Goal: Information Seeking & Learning: Understand process/instructions

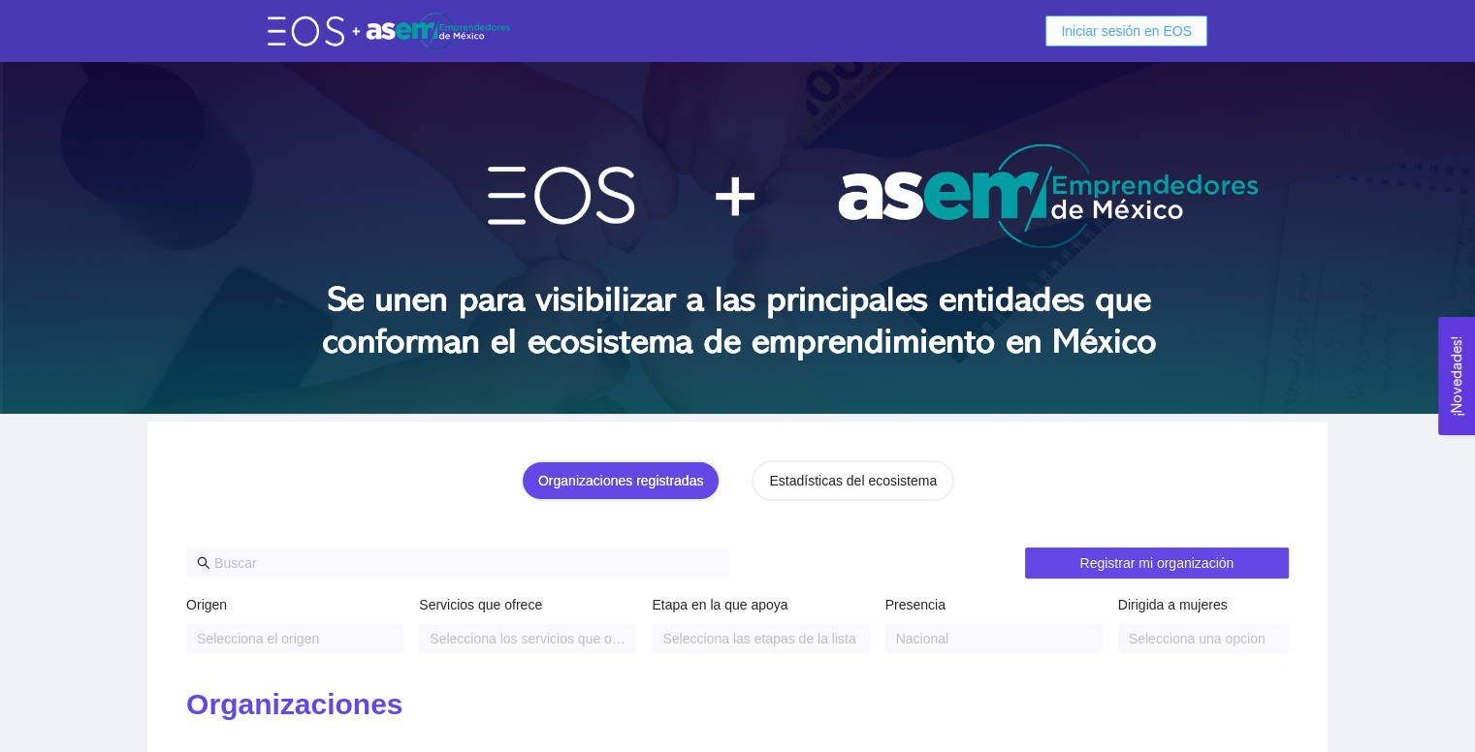
click at [1130, 23] on span "Iniciar sesión en EOS" at bounding box center [1126, 30] width 131 height 21
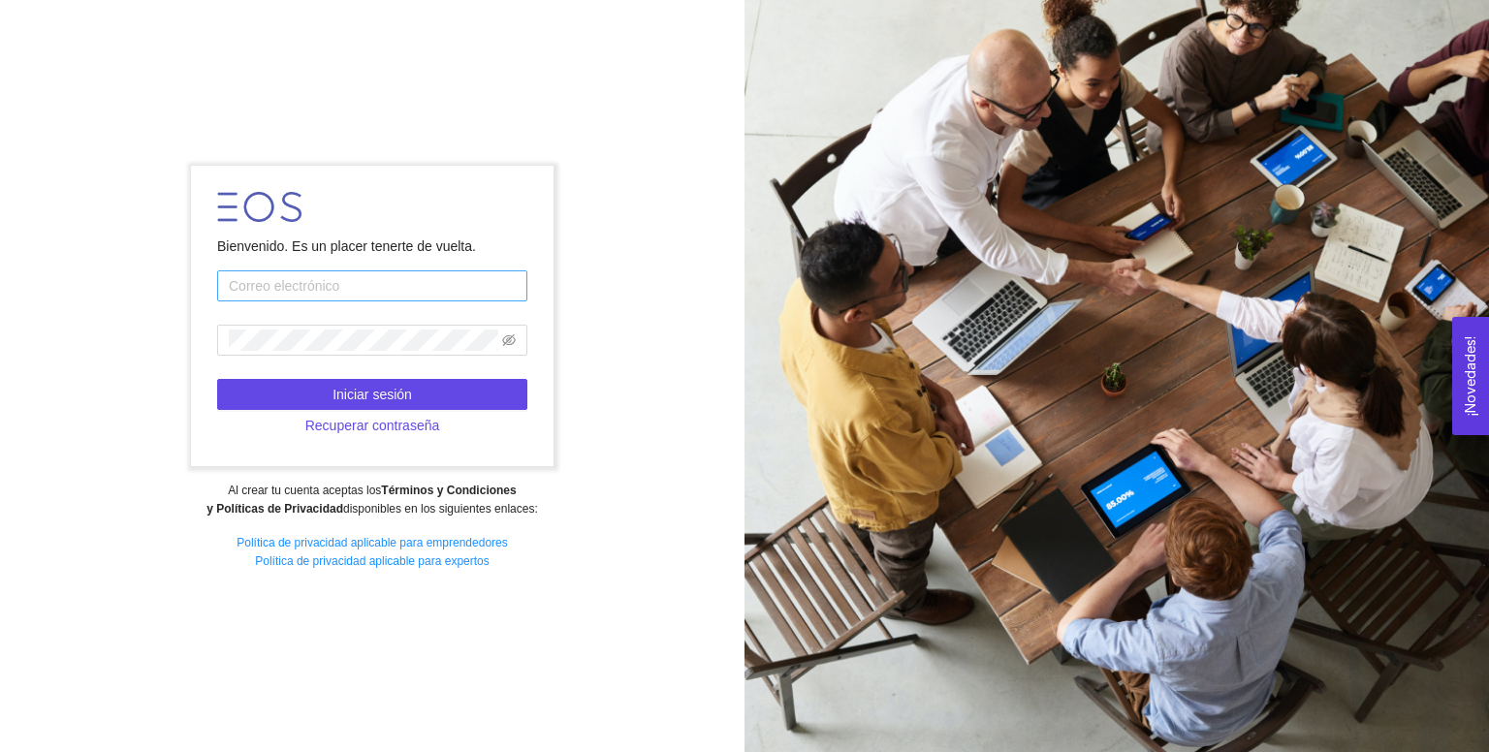
click at [430, 276] on input "text" at bounding box center [372, 286] width 310 height 31
type input "[EMAIL_ADDRESS][DOMAIN_NAME]"
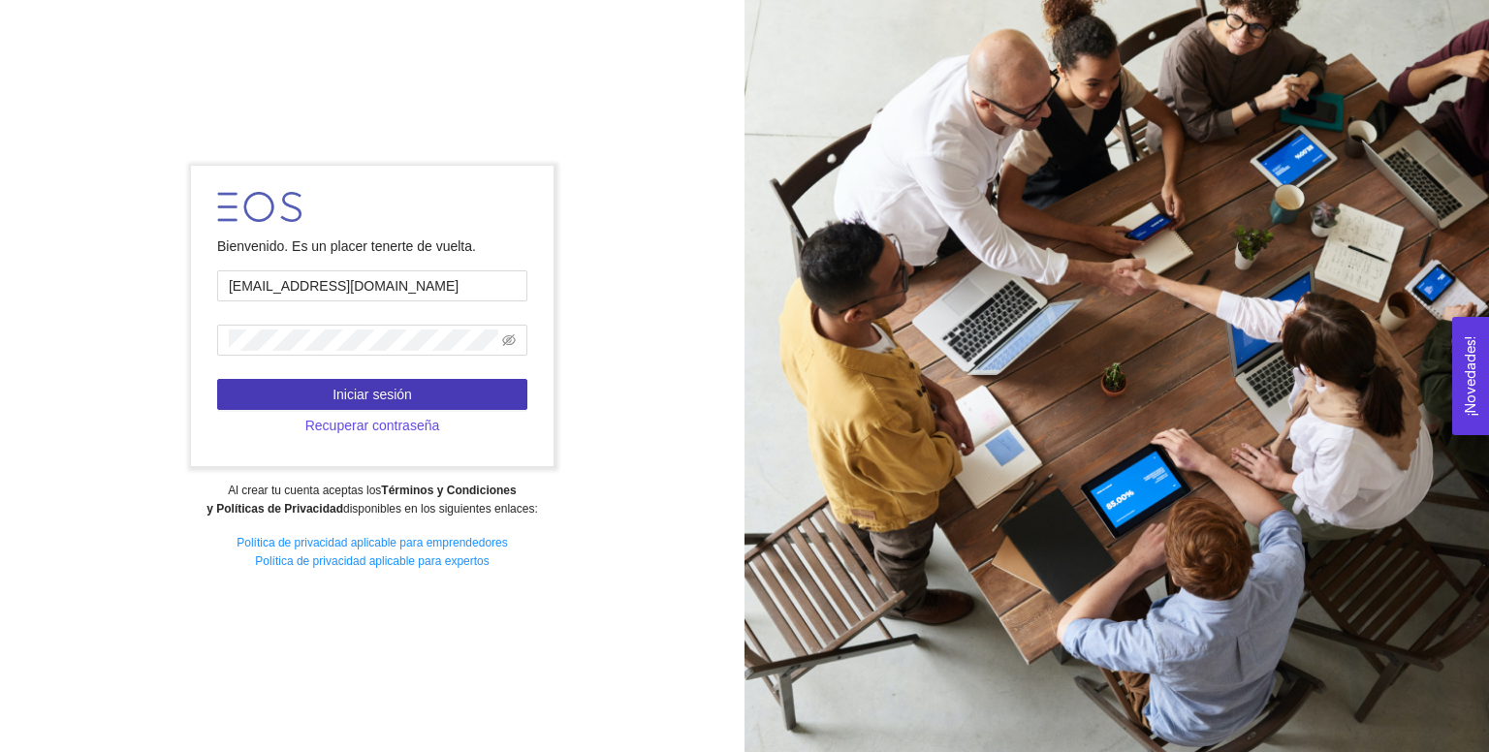
click at [434, 396] on button "Iniciar sesión" at bounding box center [372, 394] width 310 height 31
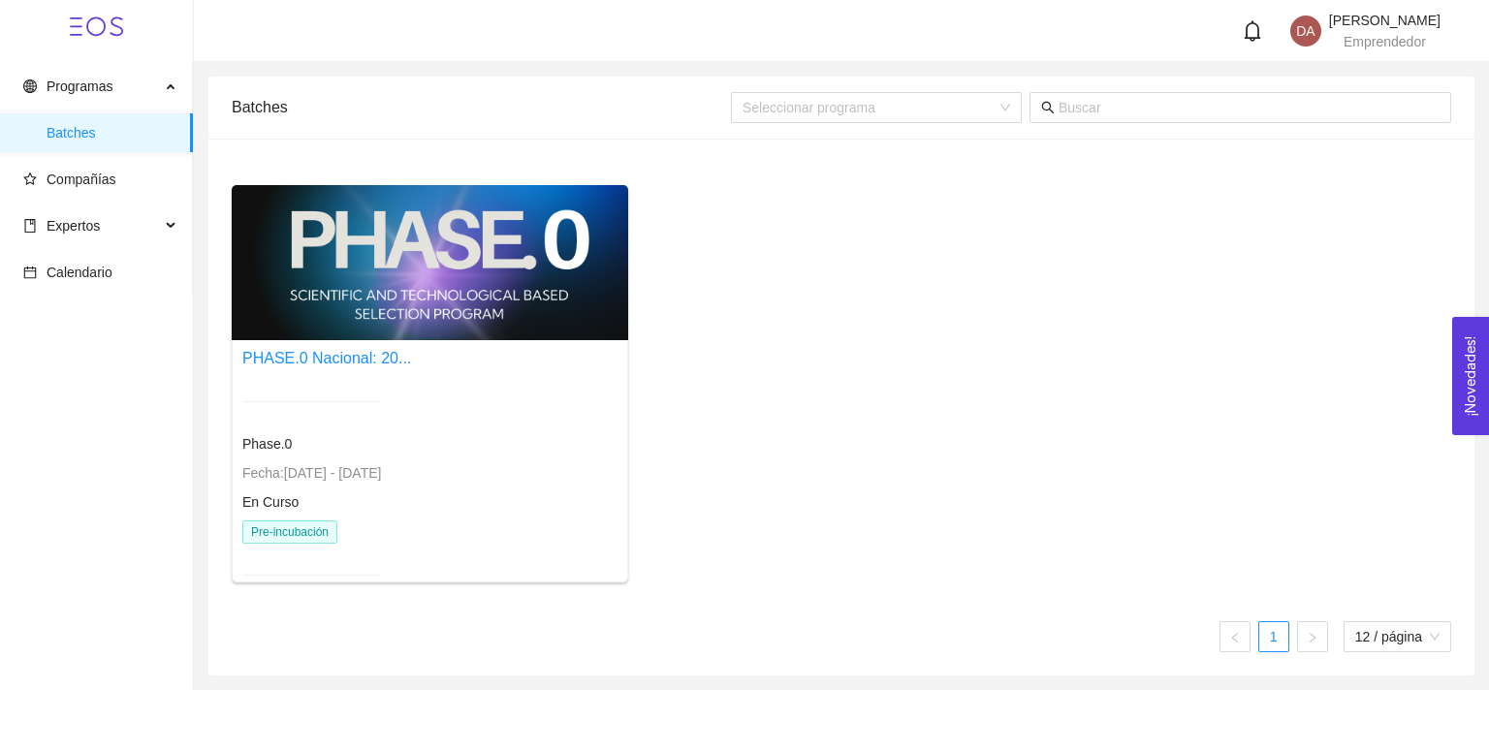
click at [370, 291] on div at bounding box center [430, 262] width 397 height 155
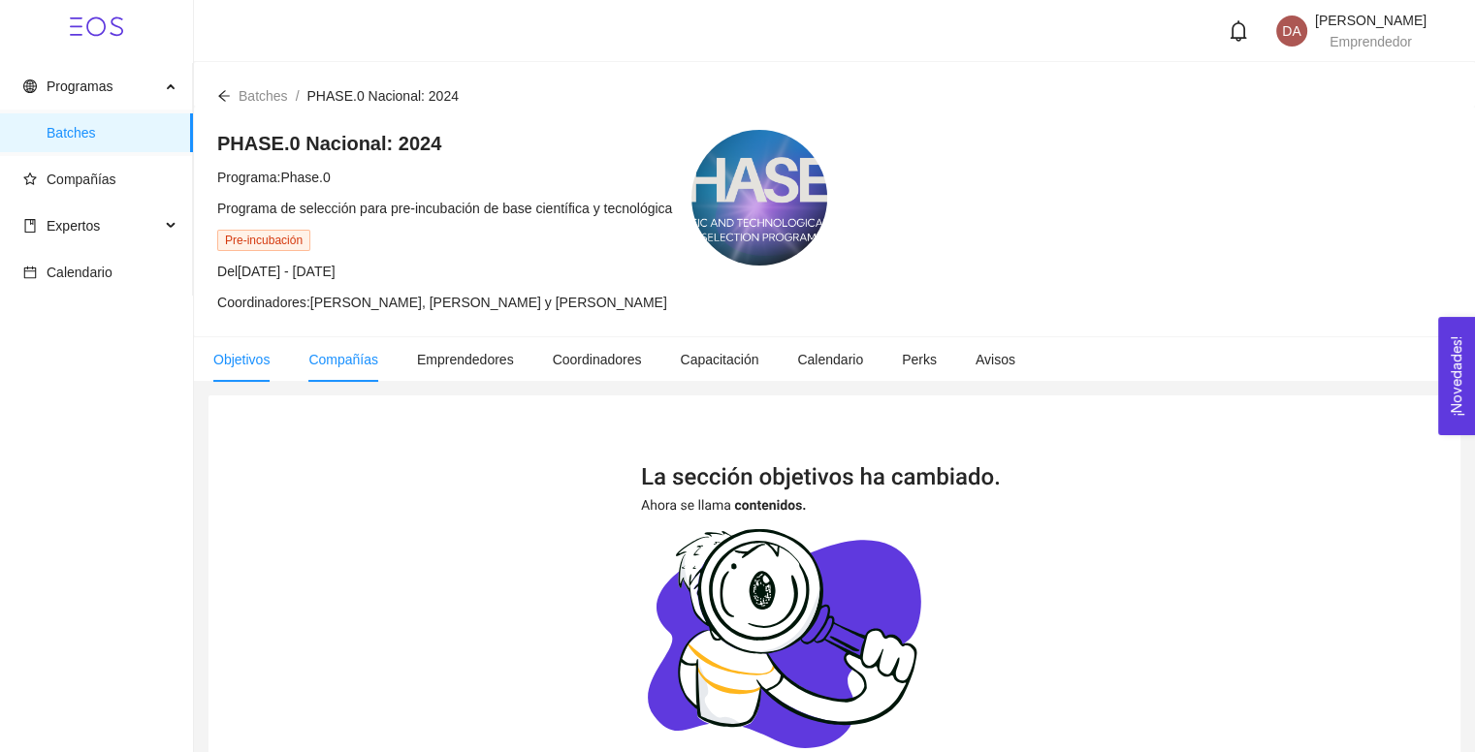
click at [318, 346] on li "Compañías" at bounding box center [343, 359] width 109 height 45
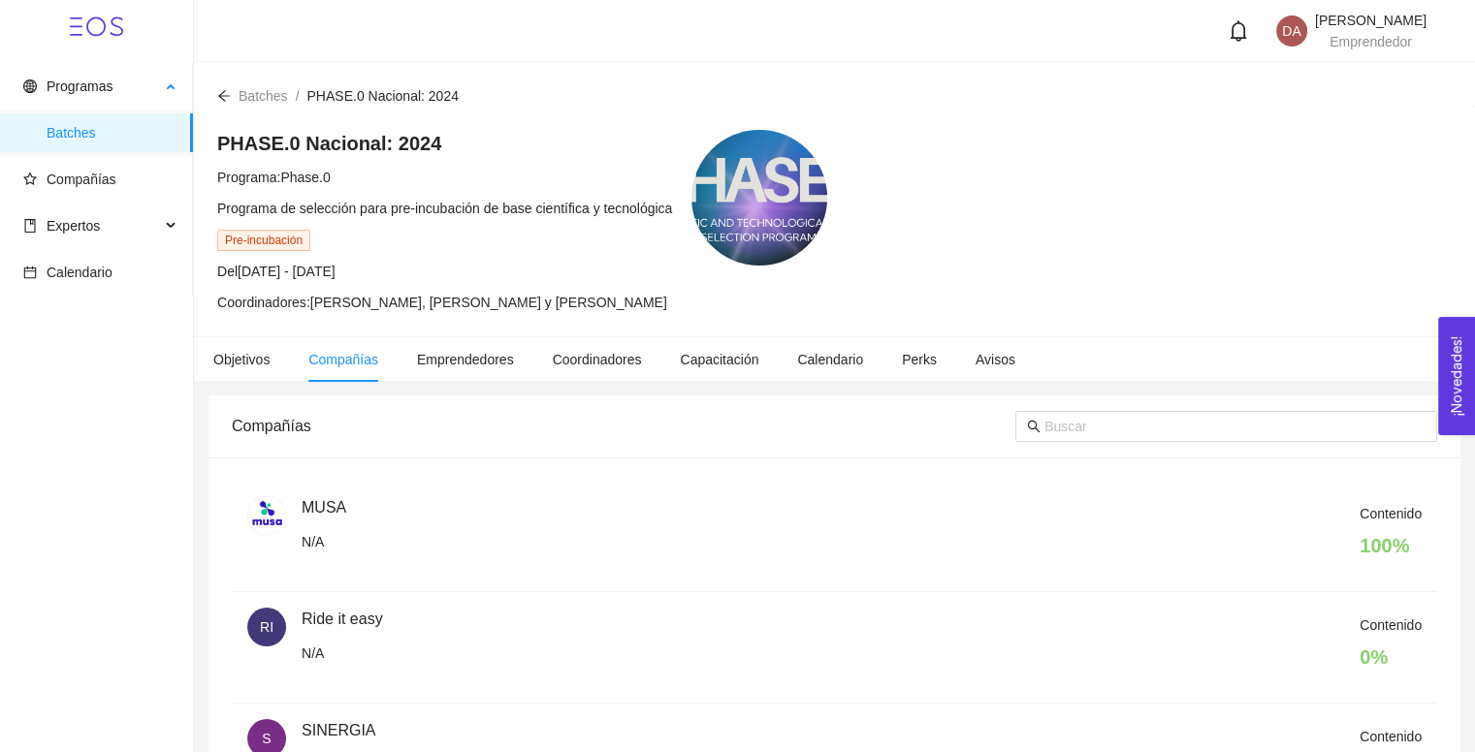
click at [118, 154] on ul "Batches" at bounding box center [96, 133] width 192 height 47
click at [110, 175] on span "Compañías" at bounding box center [82, 180] width 70 height 16
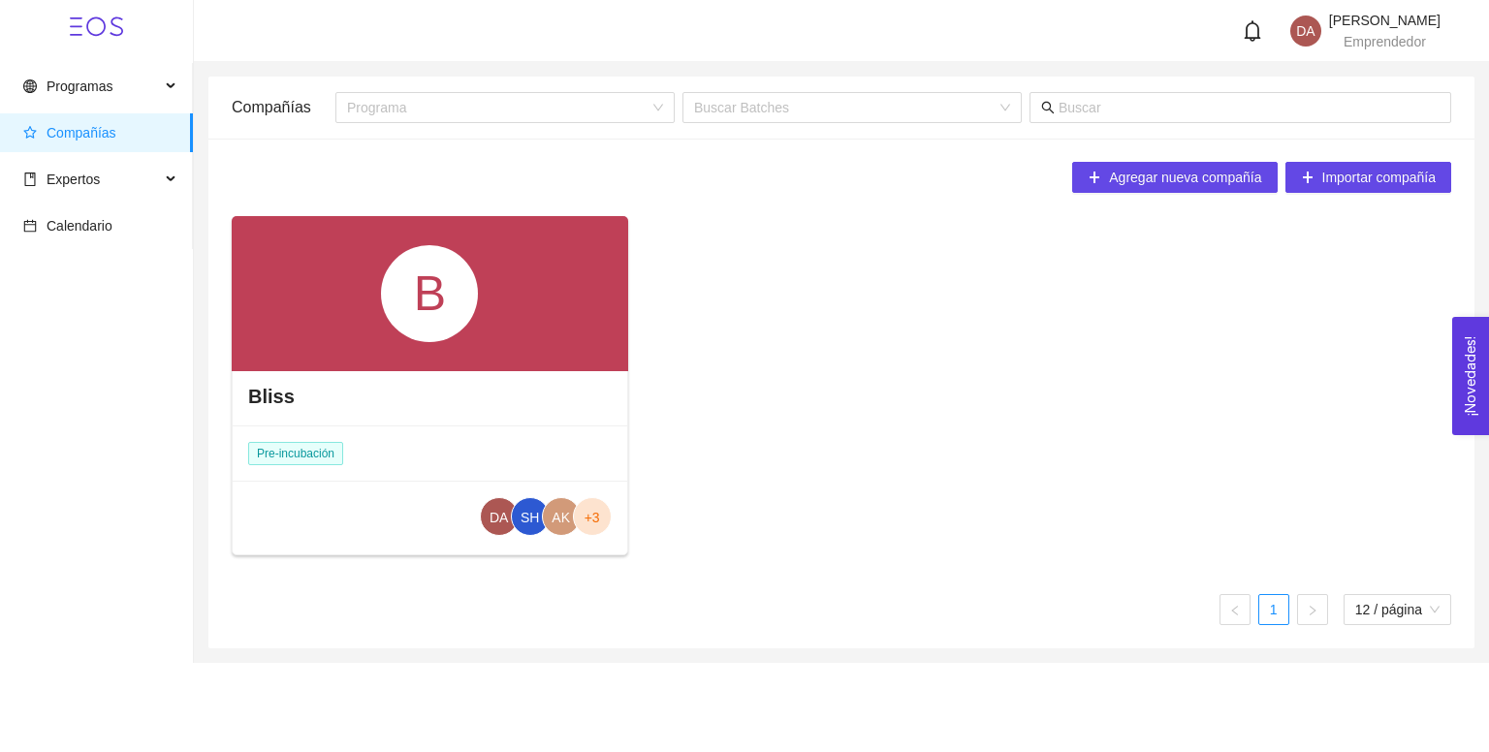
click at [309, 309] on div "B" at bounding box center [430, 293] width 397 height 155
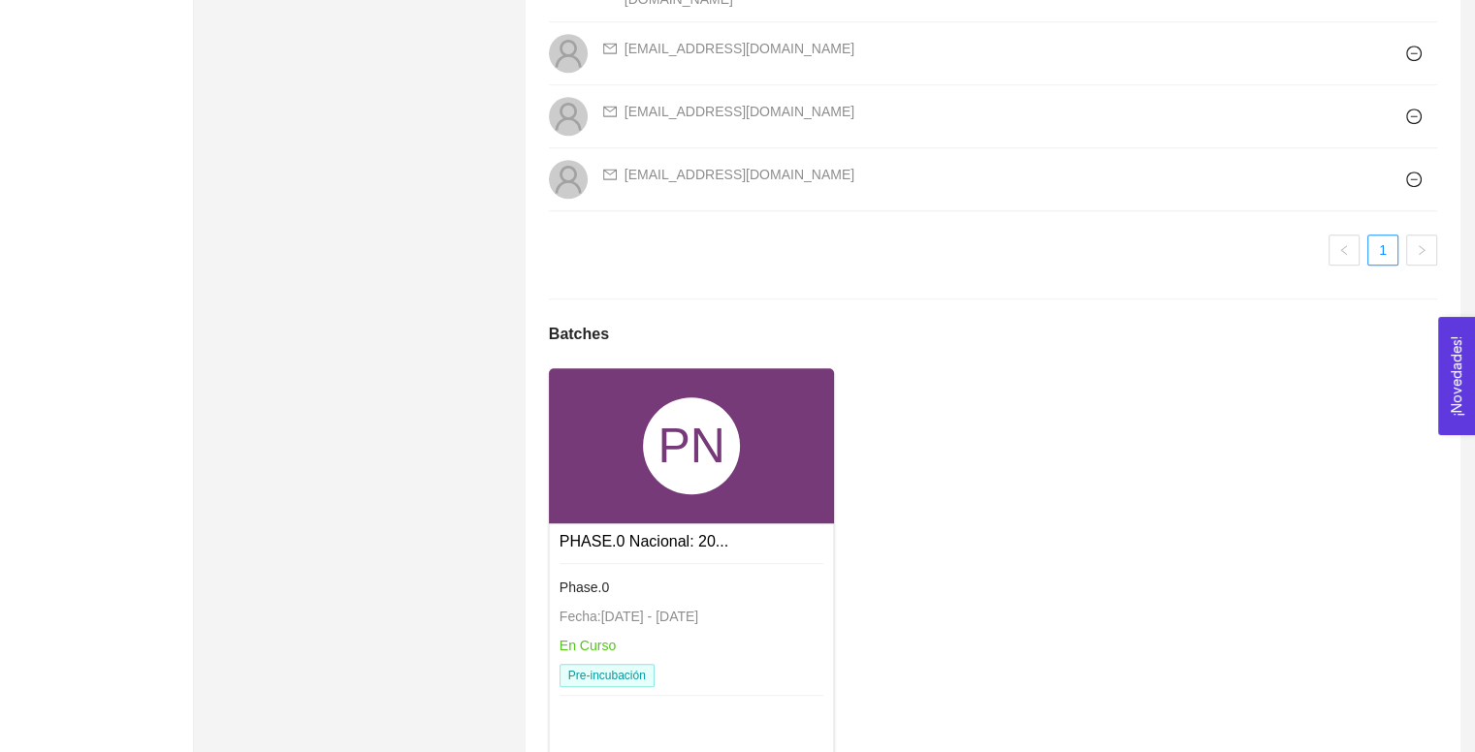
scroll to position [1547, 0]
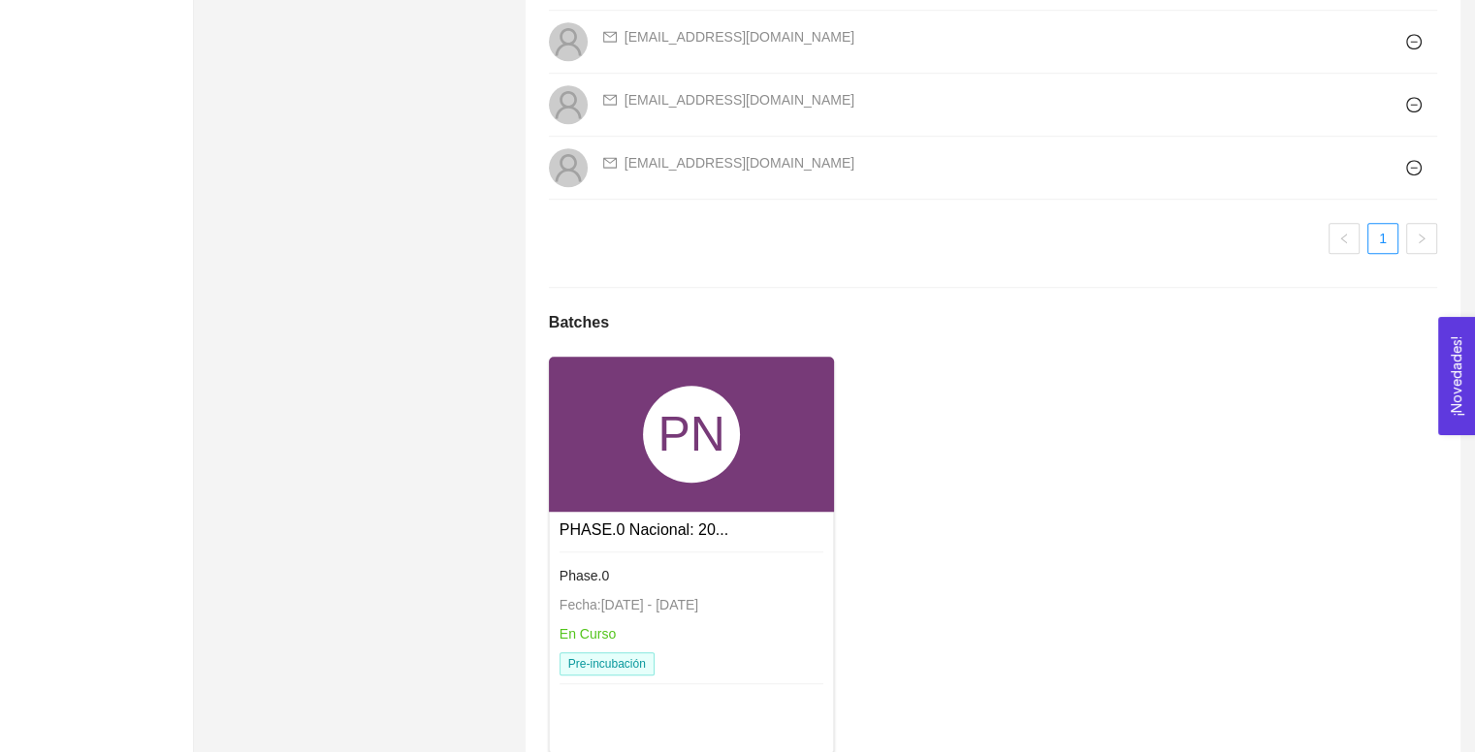
click at [632, 597] on span "Fecha: [DATE] - [DATE]" at bounding box center [628, 605] width 139 height 16
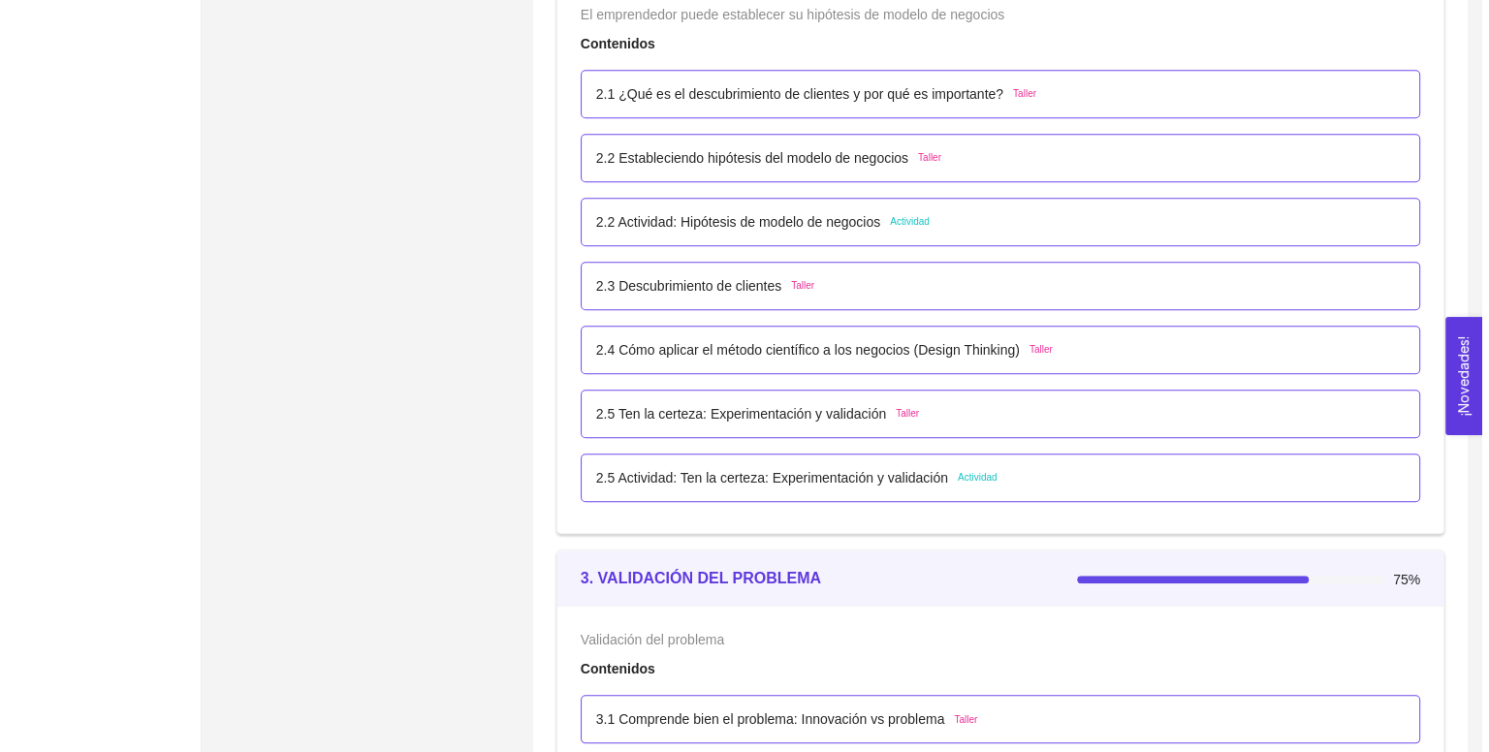
scroll to position [1995, 0]
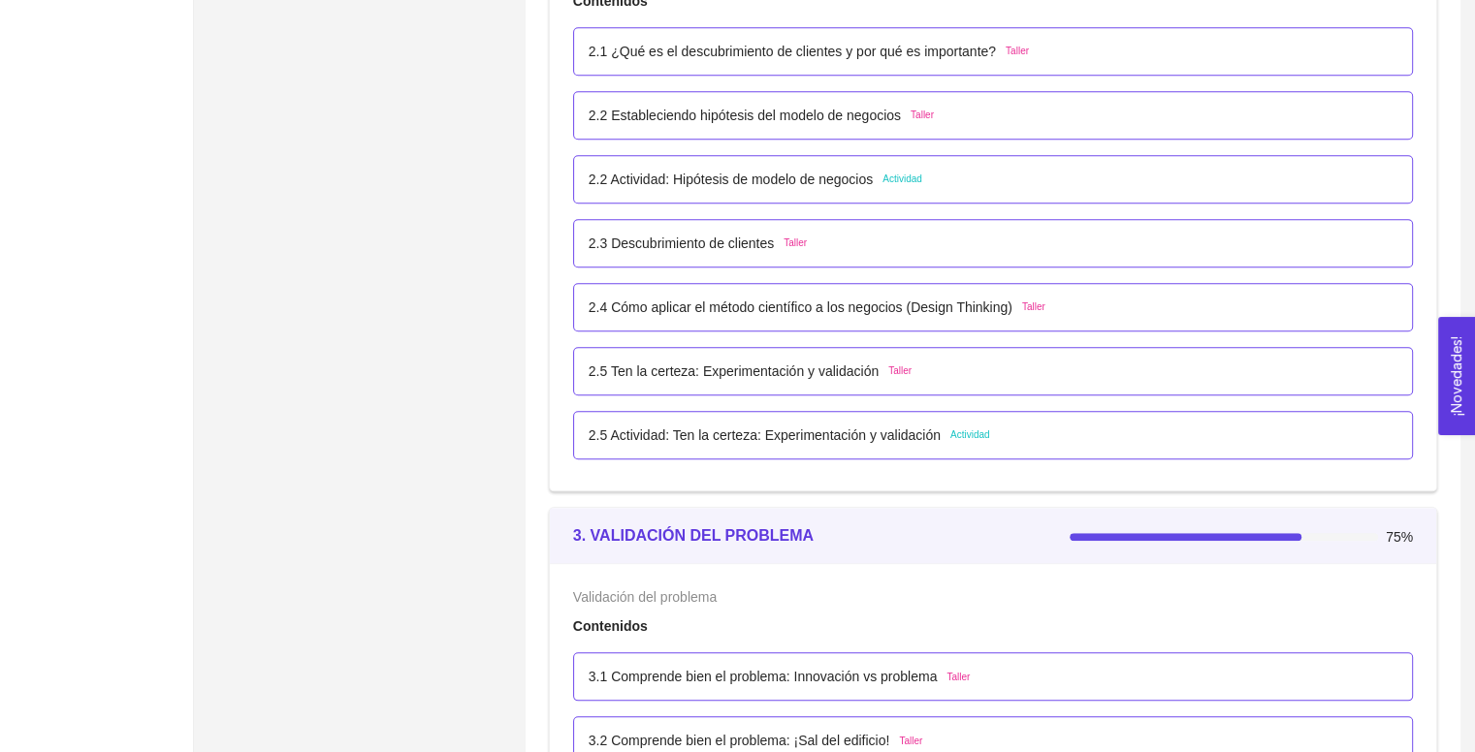
click at [817, 438] on p "2.5 Actividad: Ten la certeza: Experimentación y validación" at bounding box center [765, 435] width 352 height 21
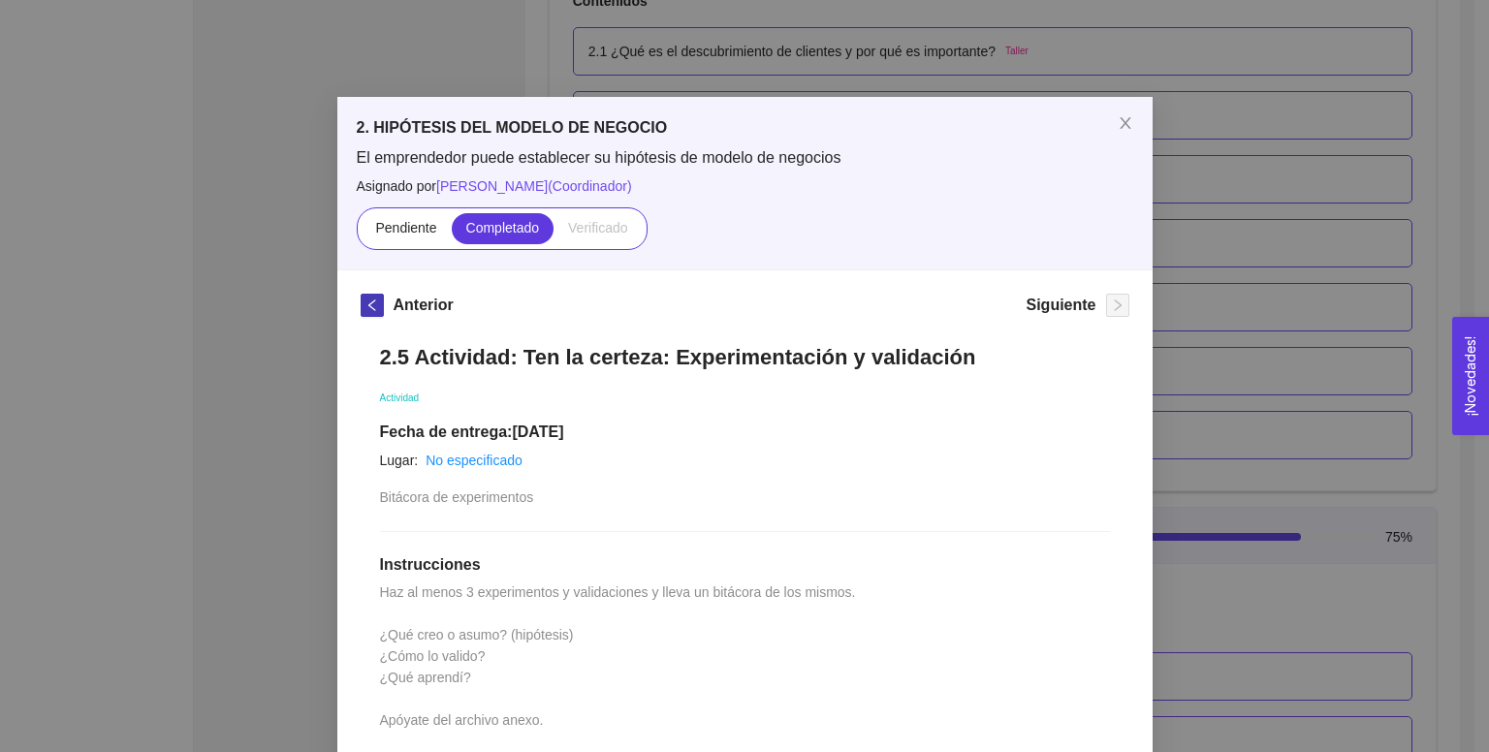
click at [366, 312] on button "button" at bounding box center [372, 305] width 23 height 23
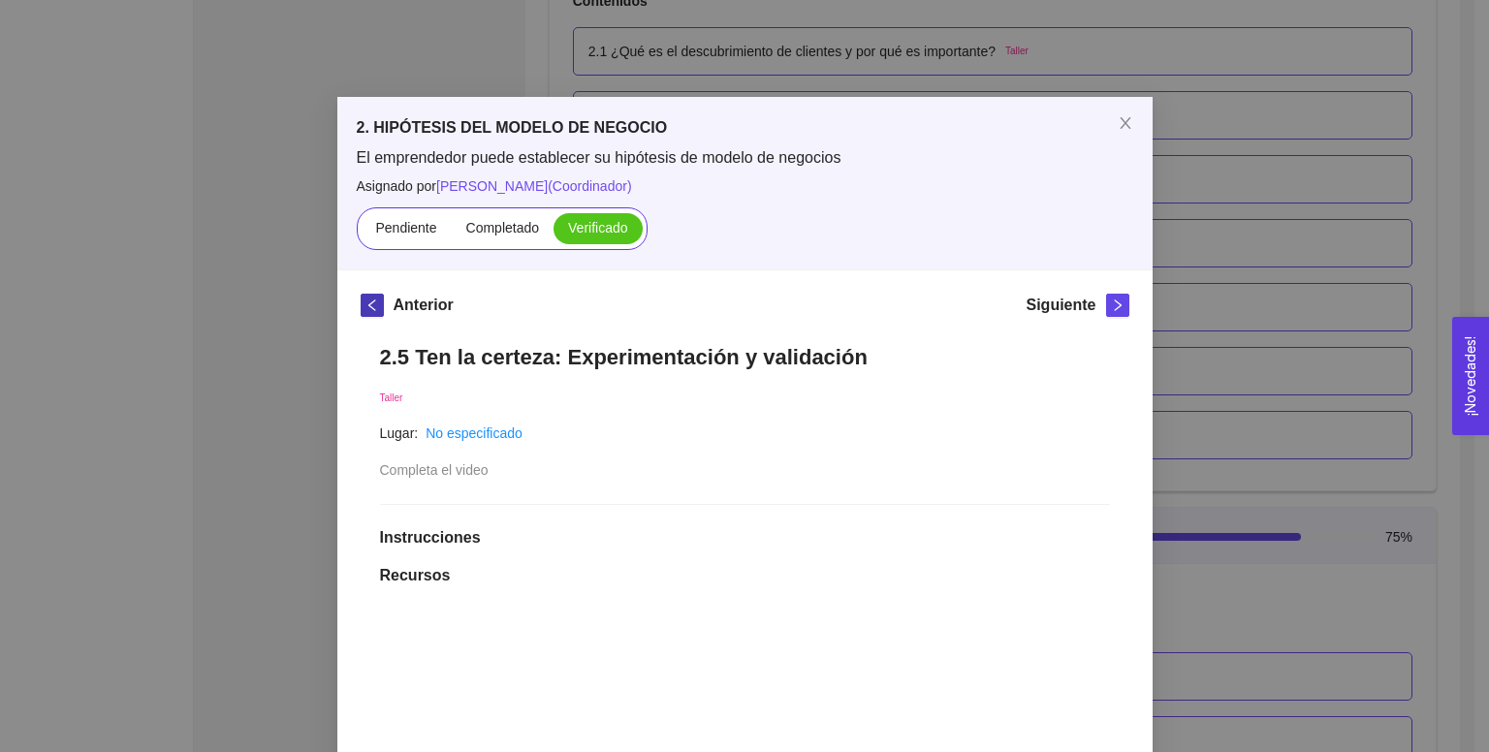
click at [366, 312] on button "button" at bounding box center [372, 305] width 23 height 23
click at [1113, 309] on icon "right" at bounding box center [1118, 306] width 14 height 14
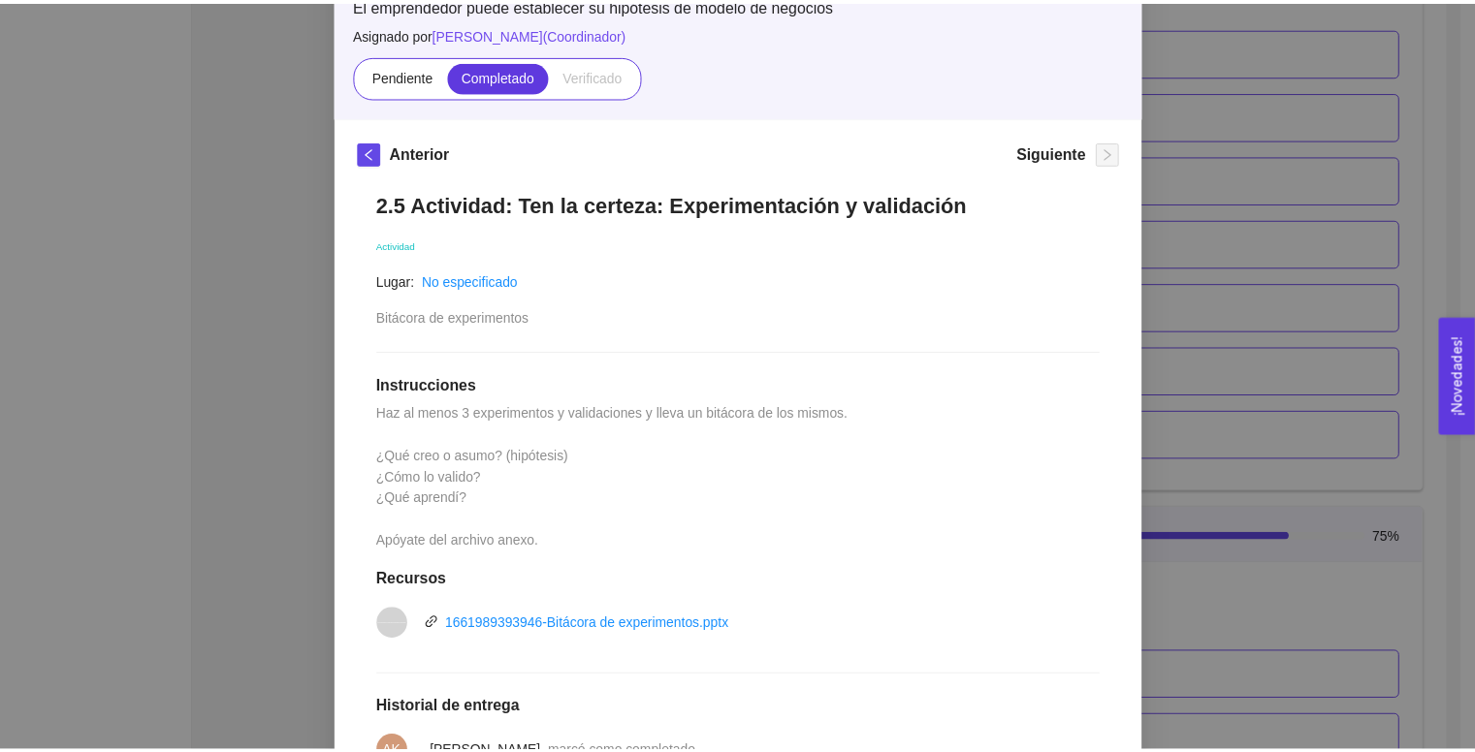
scroll to position [0, 0]
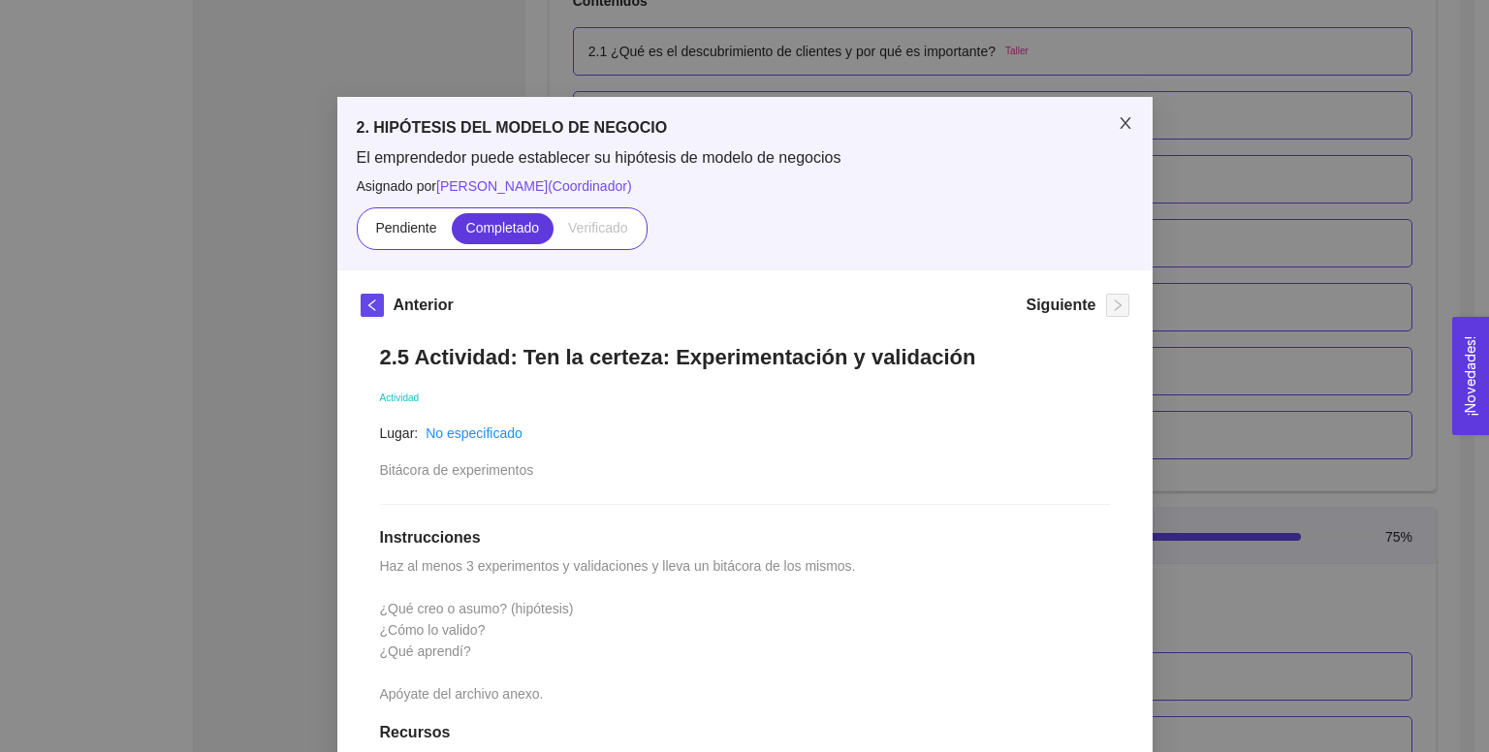
click at [1125, 129] on icon "close" at bounding box center [1126, 123] width 16 height 16
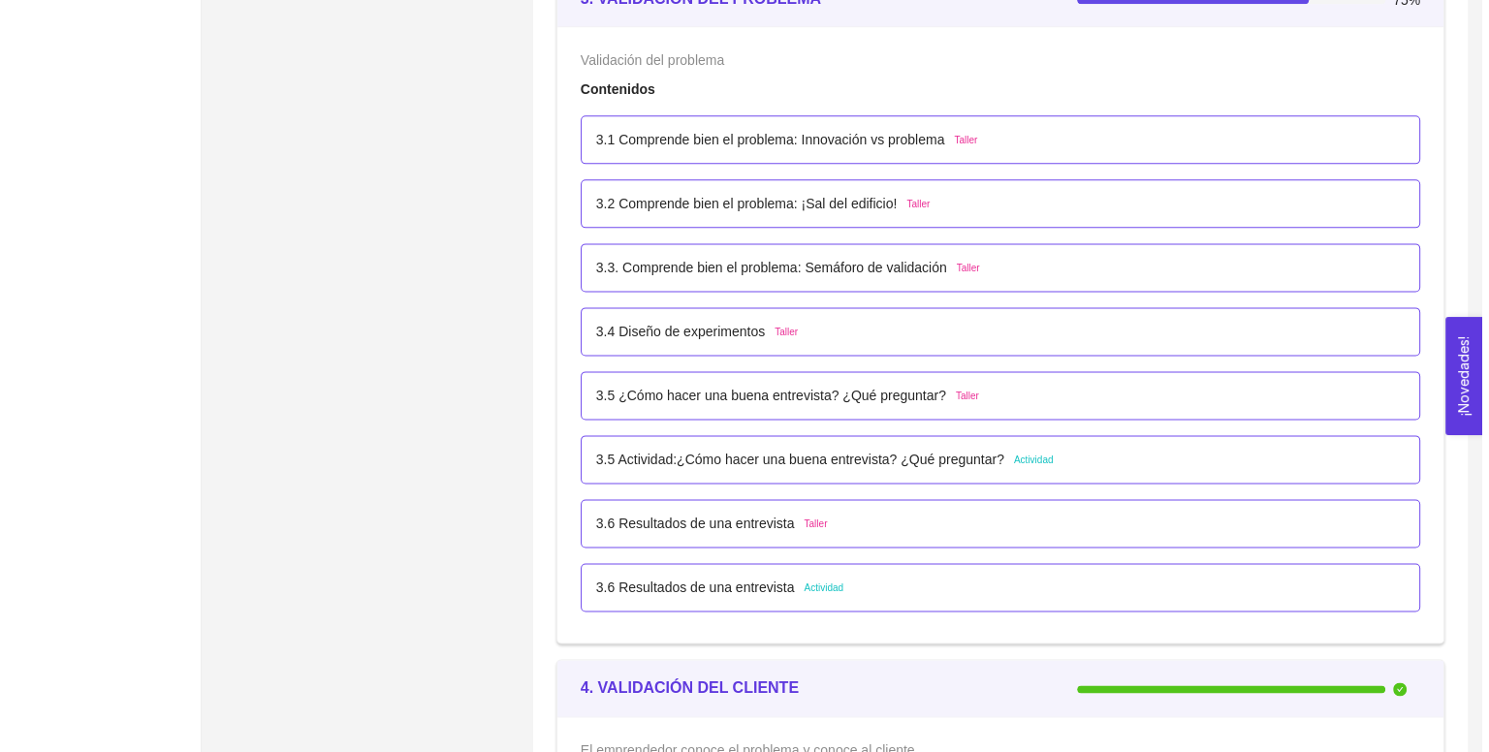
scroll to position [2534, 0]
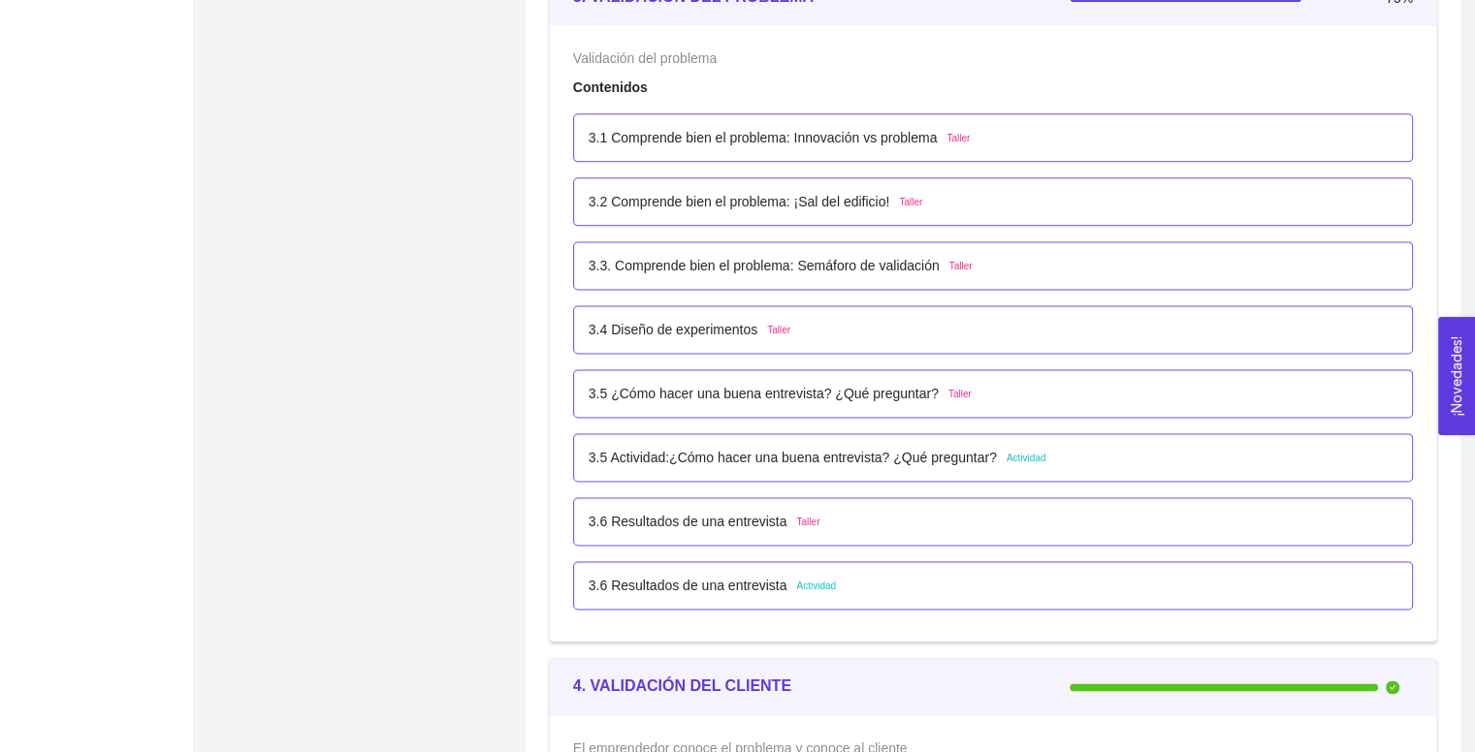
click at [745, 555] on li "3.6 Resultados de una entrevista Actividad" at bounding box center [993, 586] width 840 height 64
click at [727, 572] on div "3.6 Resultados de una entrevista Actividad" at bounding box center [993, 585] width 840 height 48
click at [743, 608] on li "3.6 Resultados de una entrevista Actividad" at bounding box center [993, 586] width 840 height 64
click at [754, 590] on p "3.6 Resultados de una entrevista" at bounding box center [688, 585] width 199 height 21
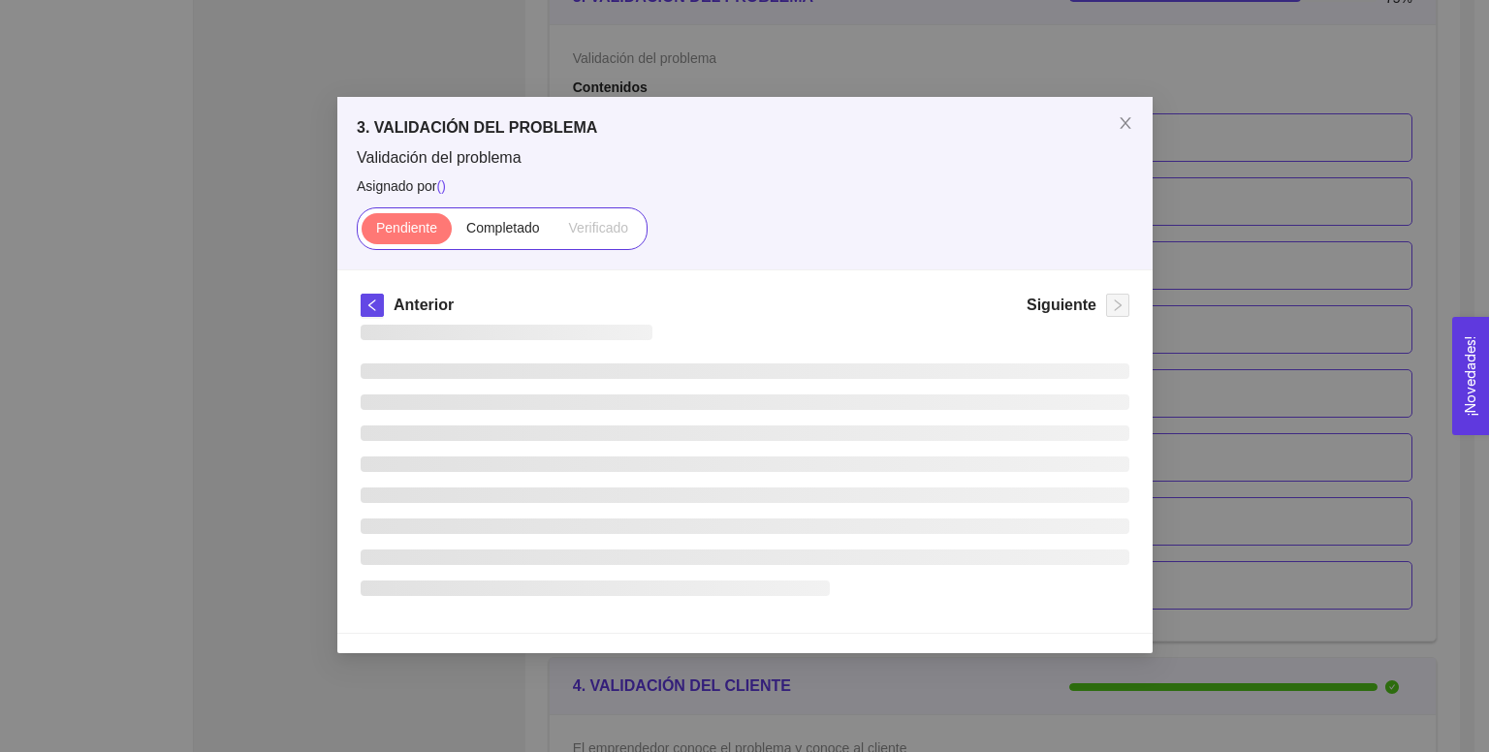
click at [754, 590] on li at bounding box center [595, 589] width 469 height 16
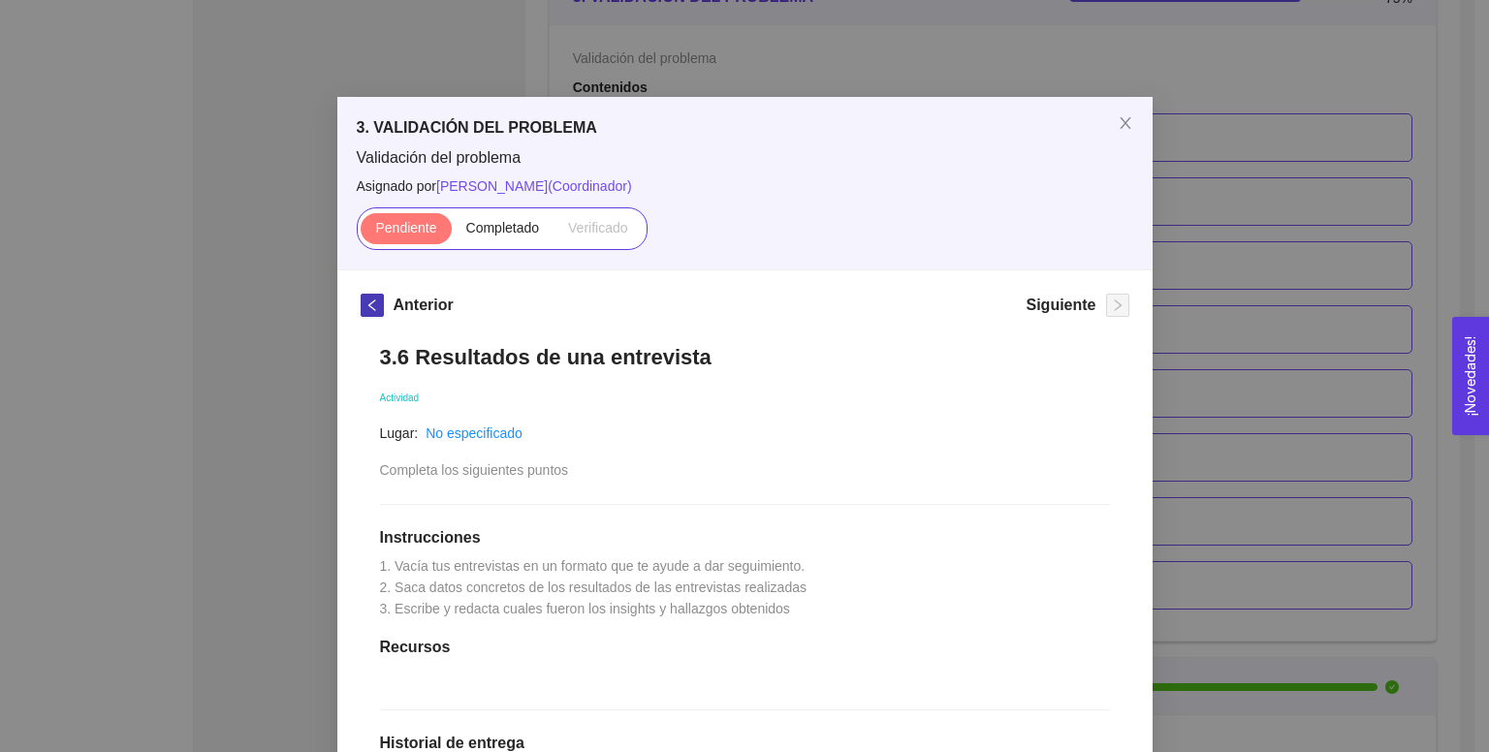
click at [366, 301] on icon "left" at bounding box center [373, 306] width 14 height 14
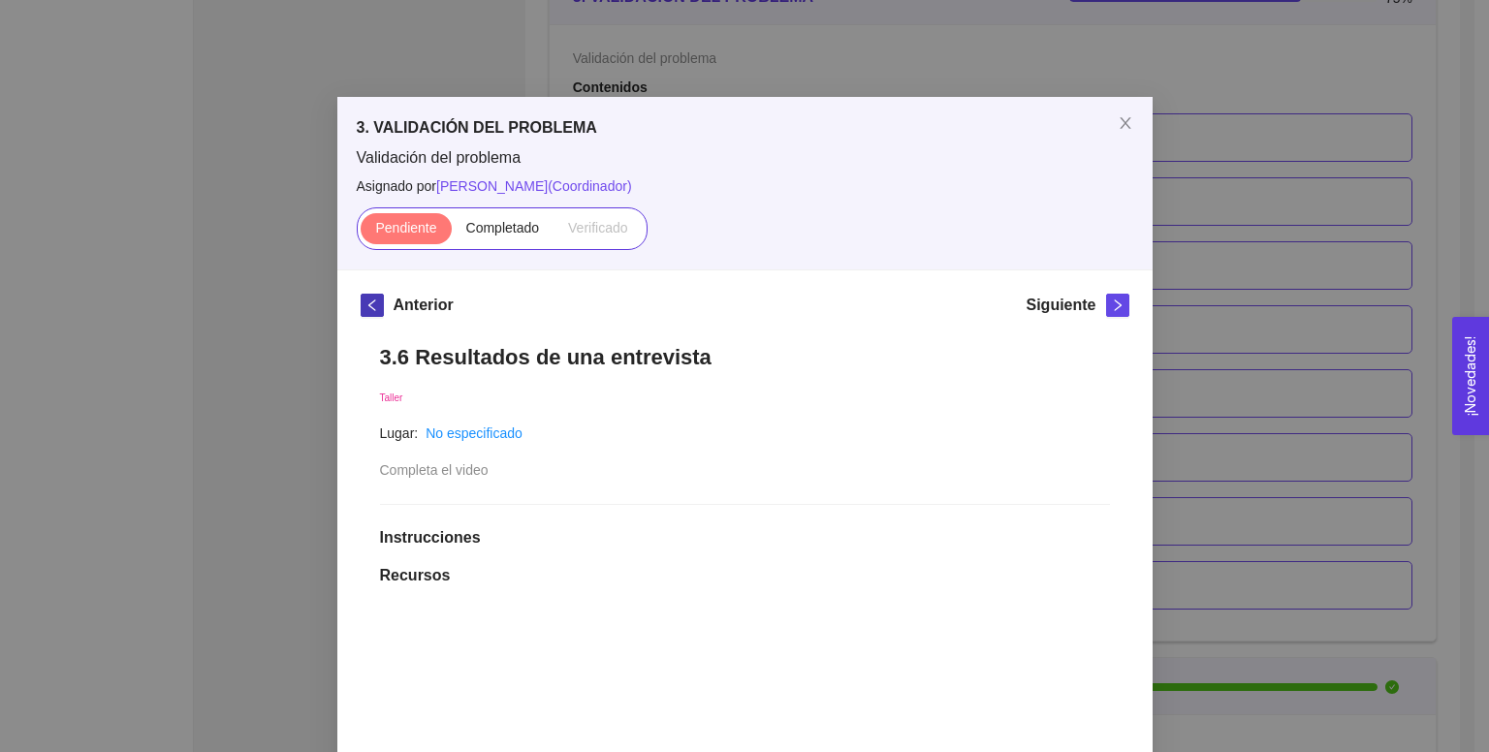
click at [366, 303] on icon "left" at bounding box center [373, 306] width 14 height 14
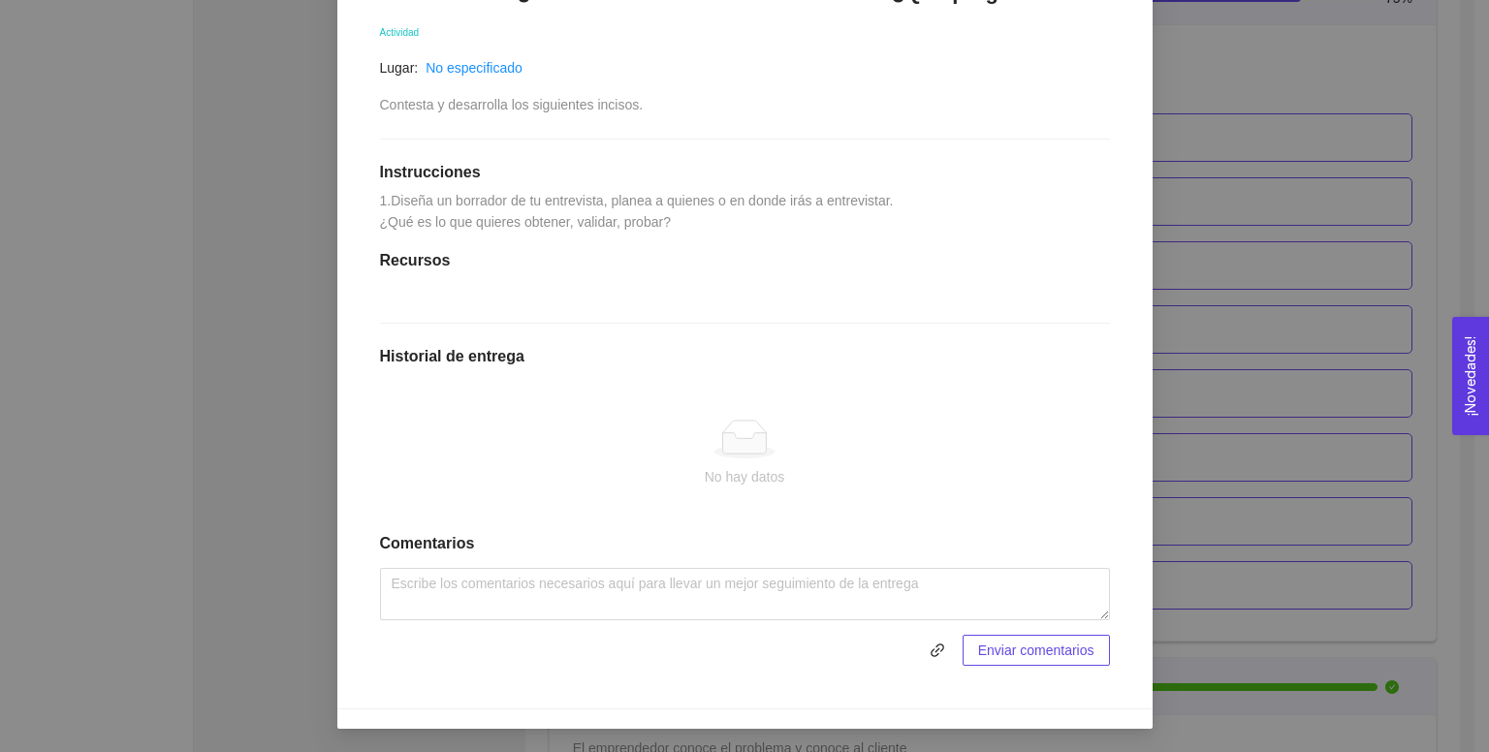
scroll to position [0, 0]
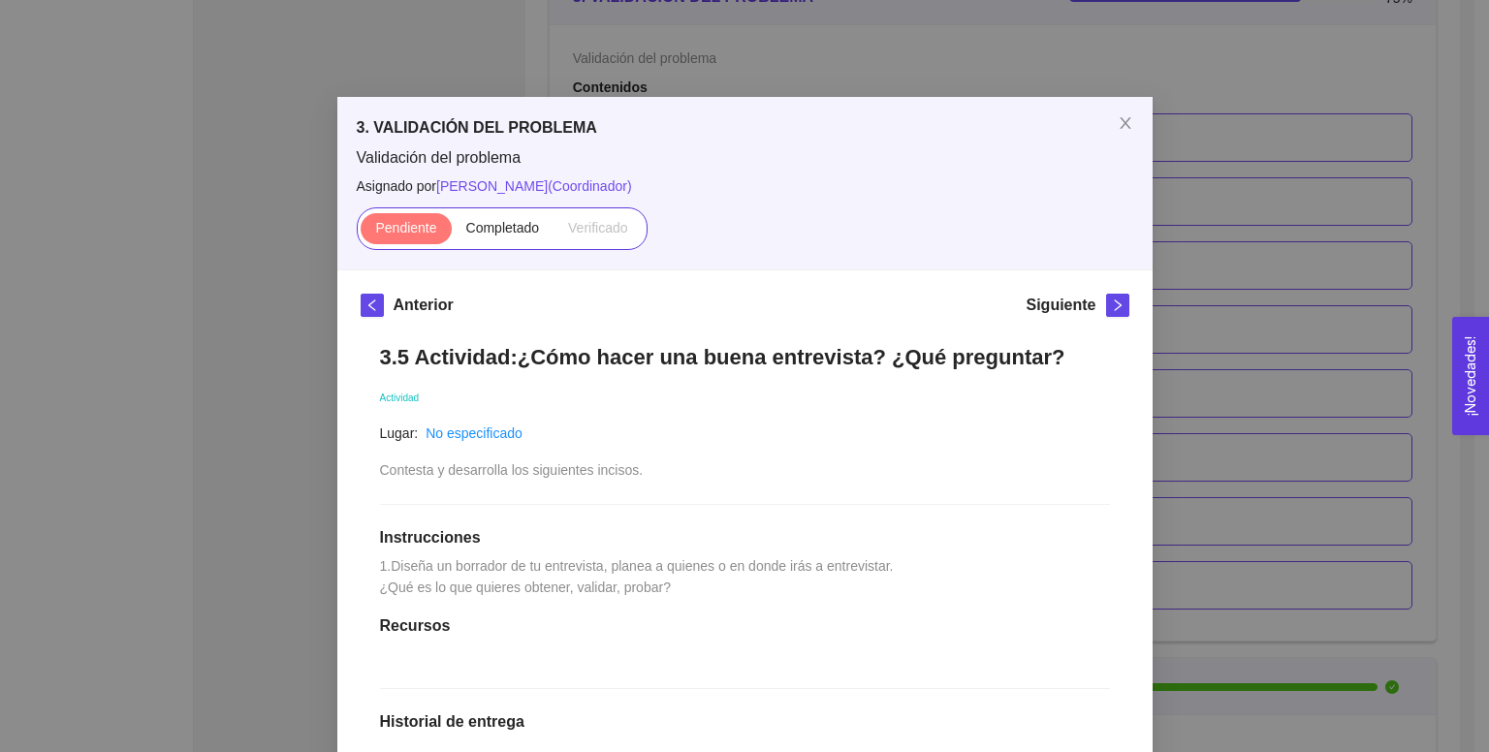
click at [376, 303] on div "Anterior" at bounding box center [407, 309] width 93 height 31
click at [369, 292] on div "Anterior Siguiente 3.5 Actividad:¿Cómo hacer una buena entrevista? ¿Qué pregunt…" at bounding box center [744, 673] width 815 height 804
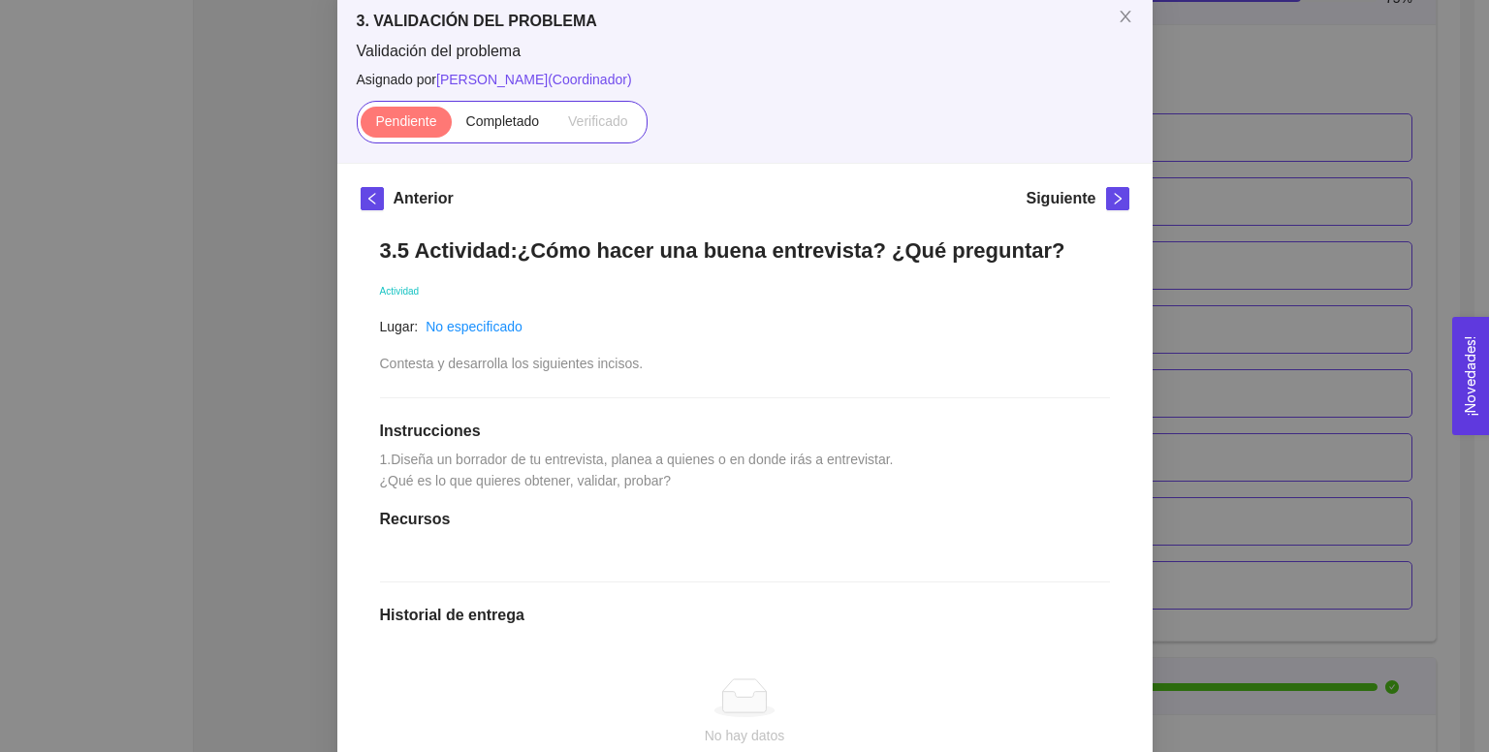
scroll to position [103, 0]
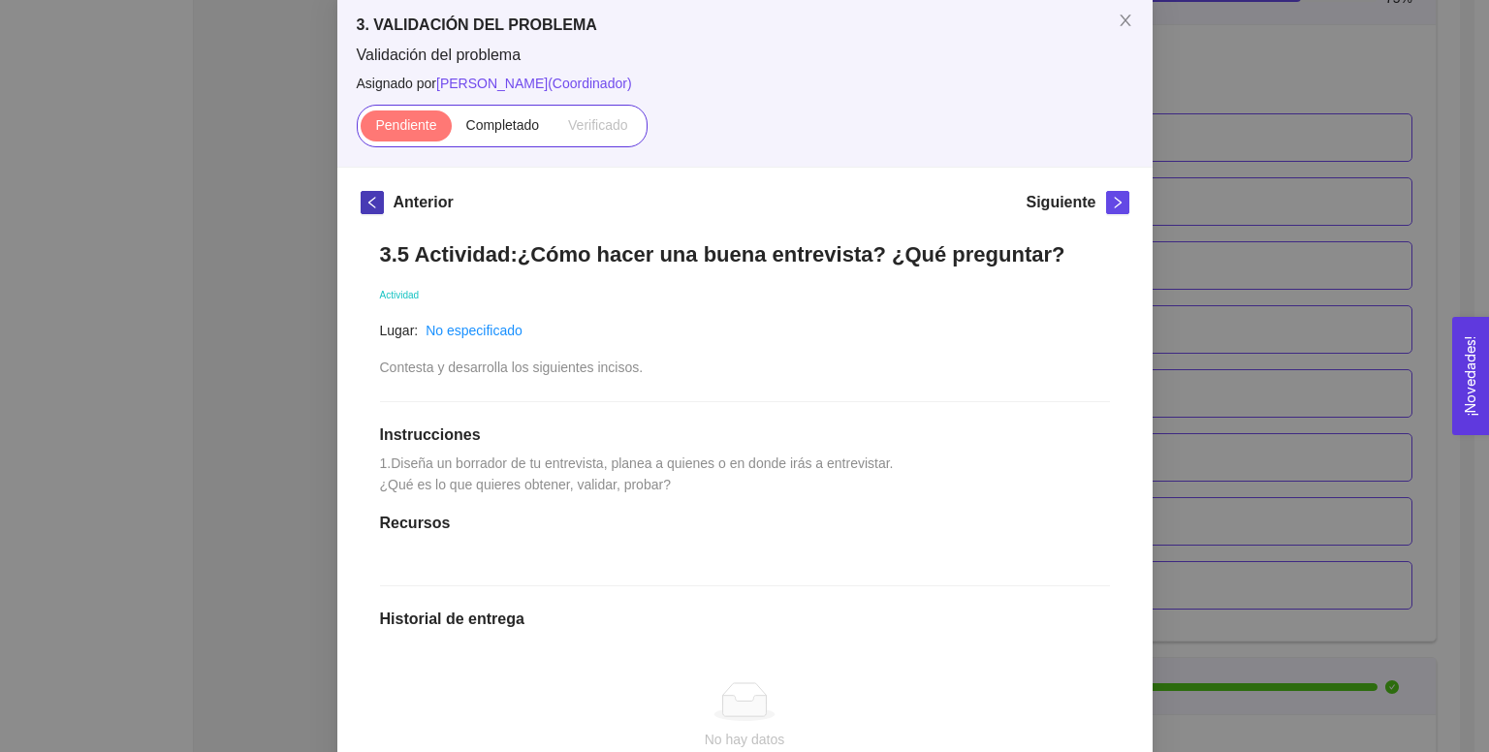
click at [368, 205] on icon "left" at bounding box center [373, 203] width 14 height 14
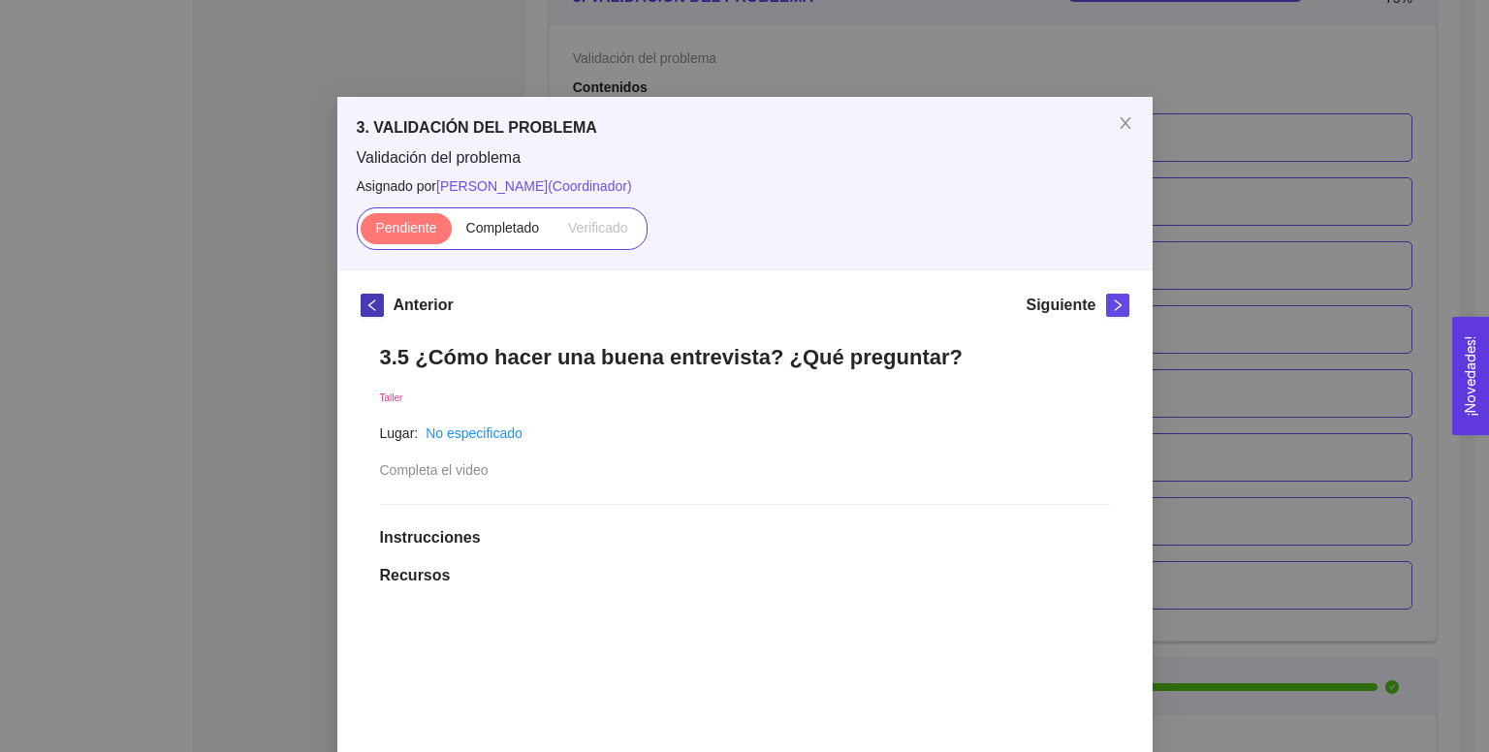
click at [373, 308] on span "left" at bounding box center [372, 306] width 21 height 14
click at [367, 297] on button "button" at bounding box center [372, 305] width 23 height 23
click at [367, 300] on icon "left" at bounding box center [370, 306] width 7 height 12
click at [367, 303] on icon "left" at bounding box center [373, 306] width 14 height 14
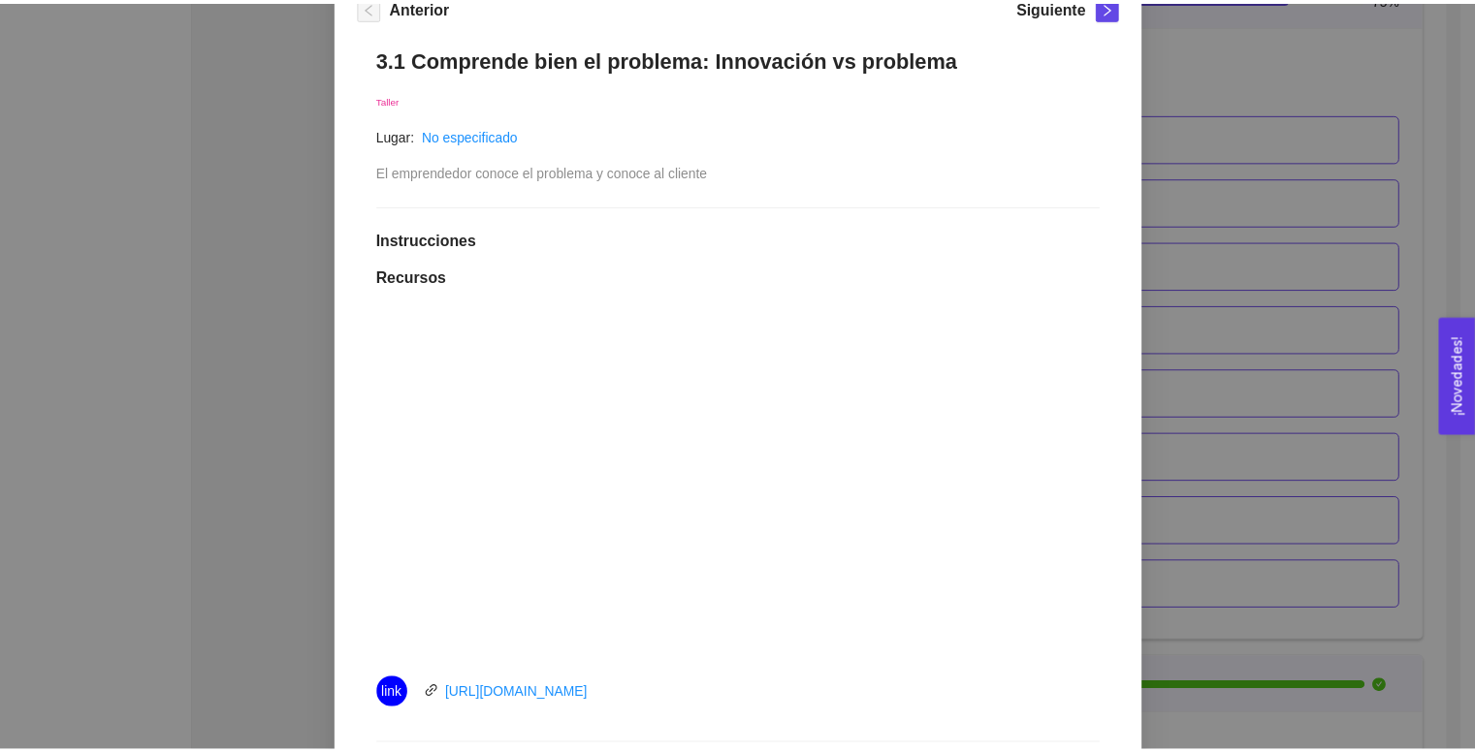
scroll to position [301, 0]
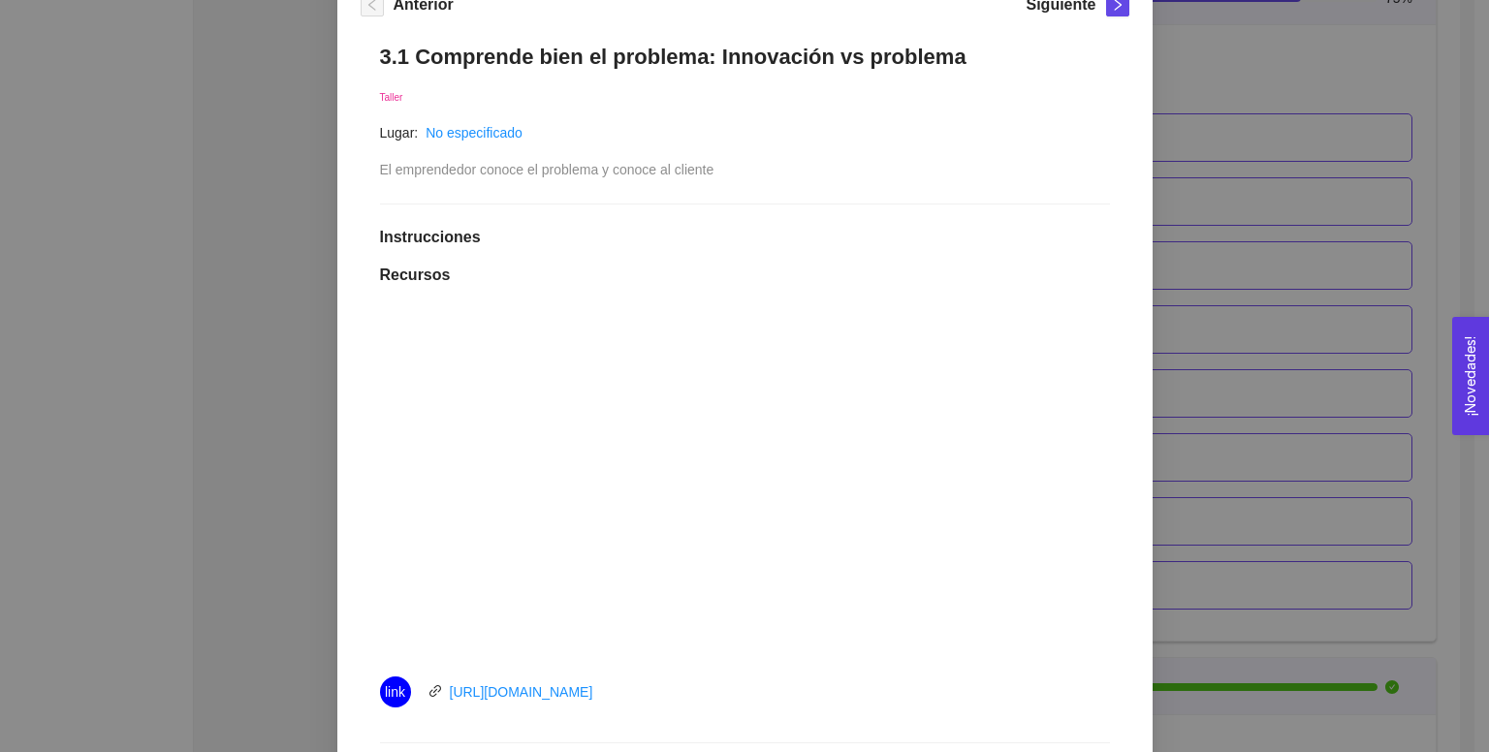
click at [1239, 482] on div "3. VALIDACIÓN DEL PROBLEMA Validación del problema Asignado por [PERSON_NAME] (…" at bounding box center [744, 376] width 1489 height 752
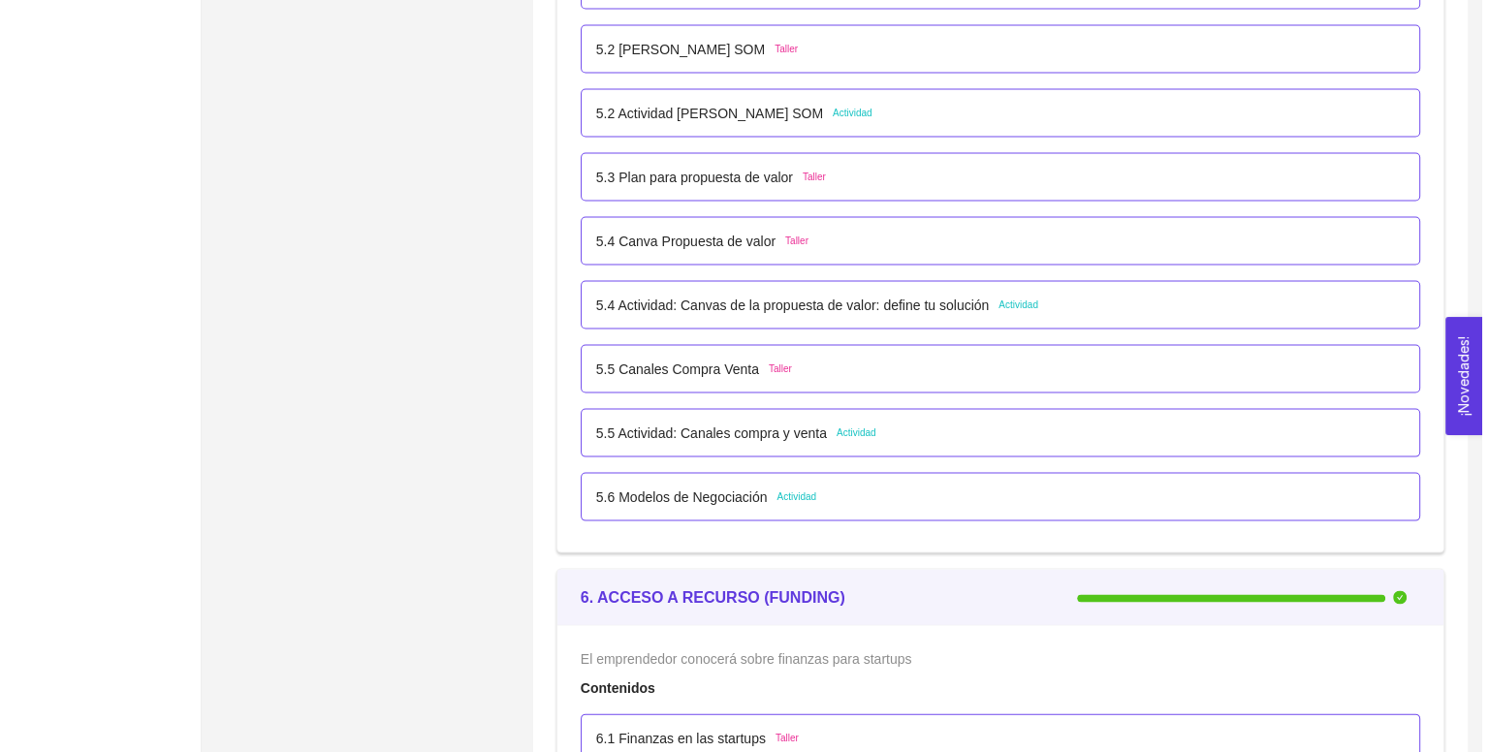
scroll to position [3939, 0]
click at [662, 430] on p "5.5 Actividad: Canales compra y venta" at bounding box center [704, 432] width 231 height 21
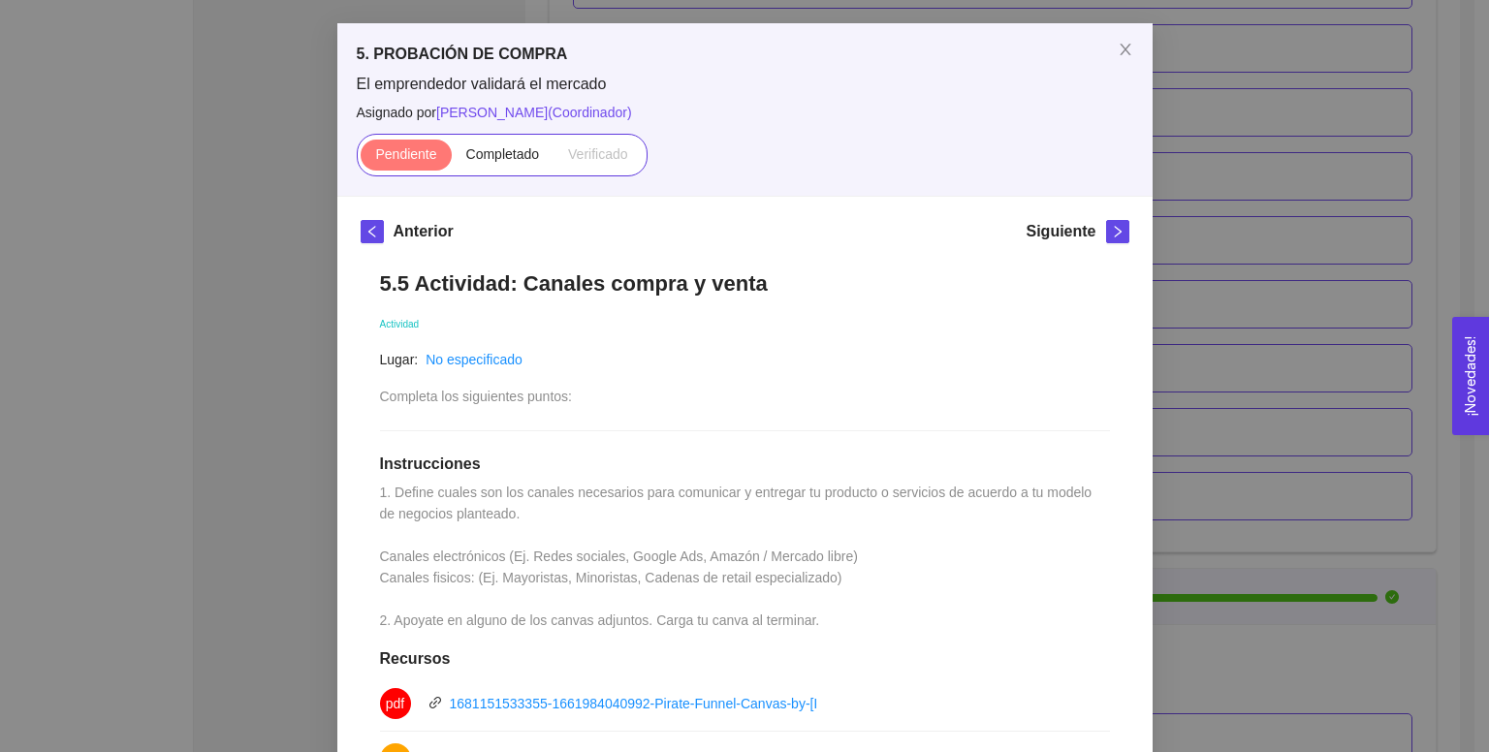
scroll to position [0, 0]
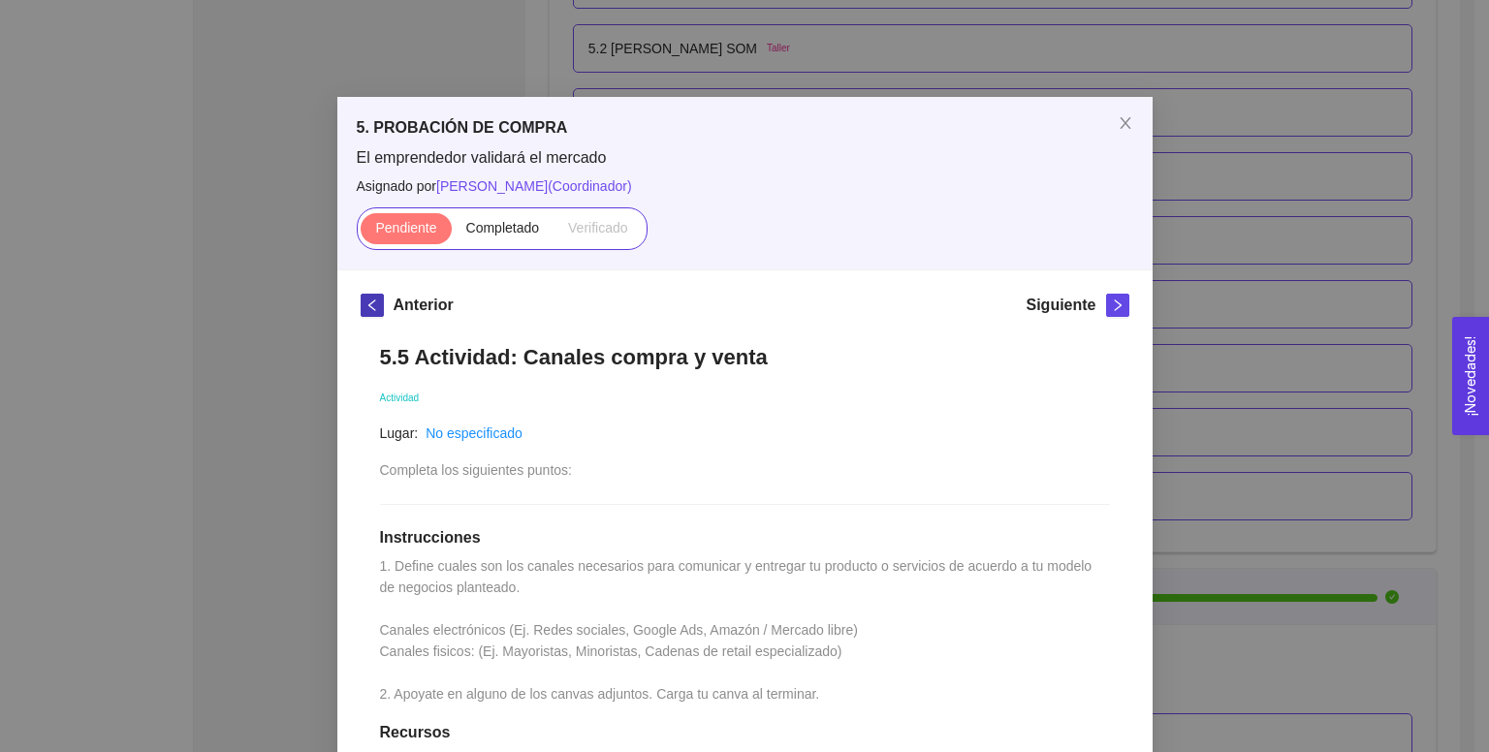
click at [370, 308] on icon "left" at bounding box center [373, 306] width 14 height 14
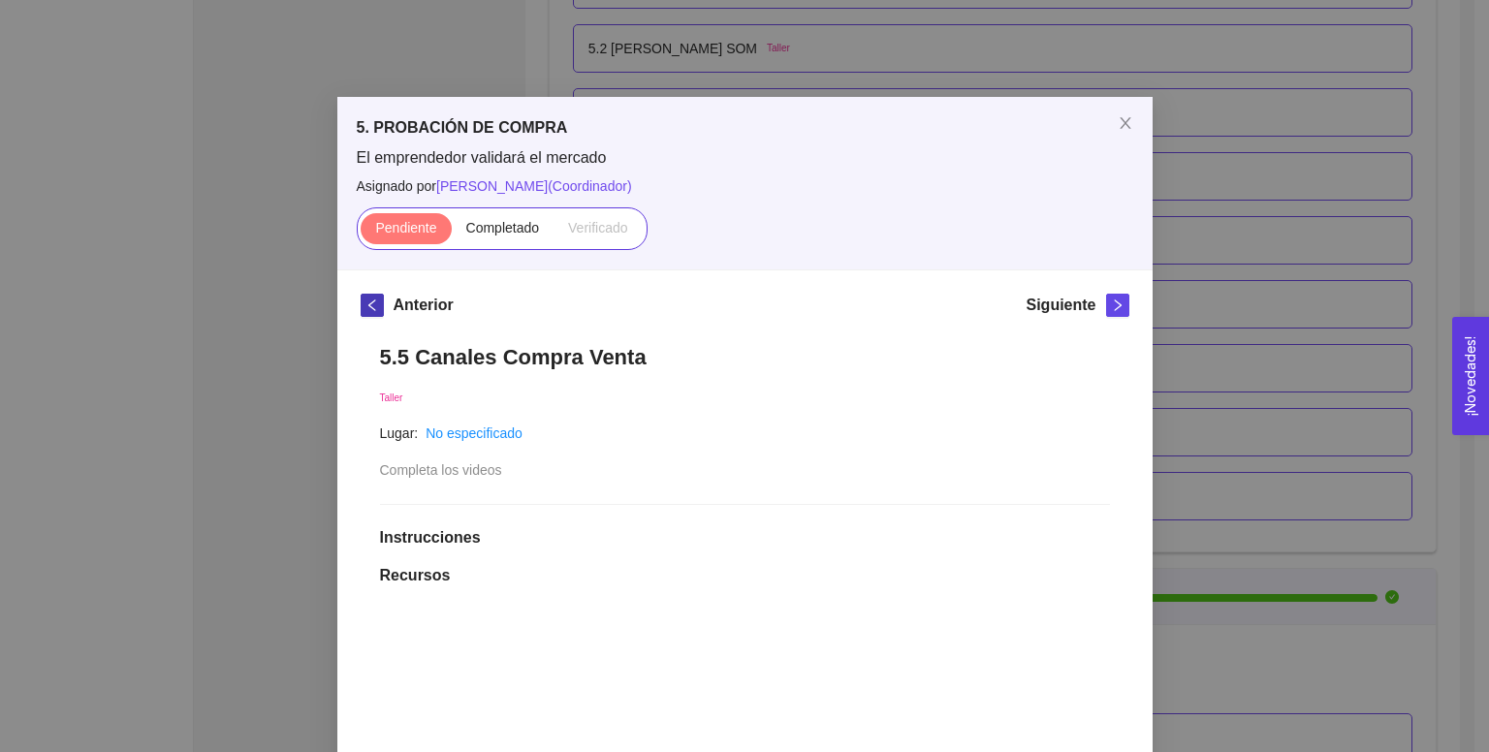
click at [366, 307] on icon "left" at bounding box center [373, 306] width 14 height 14
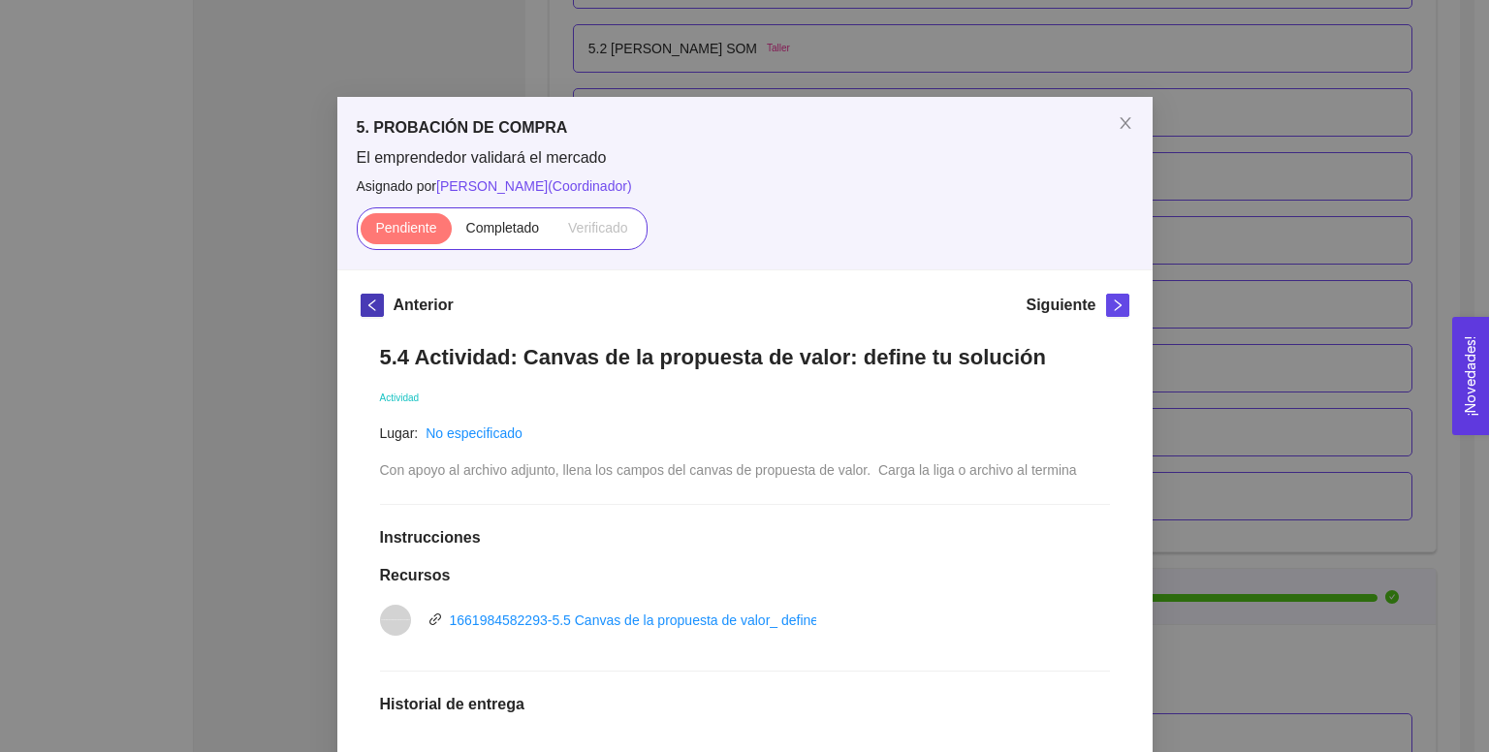
click at [366, 308] on icon "left" at bounding box center [373, 306] width 14 height 14
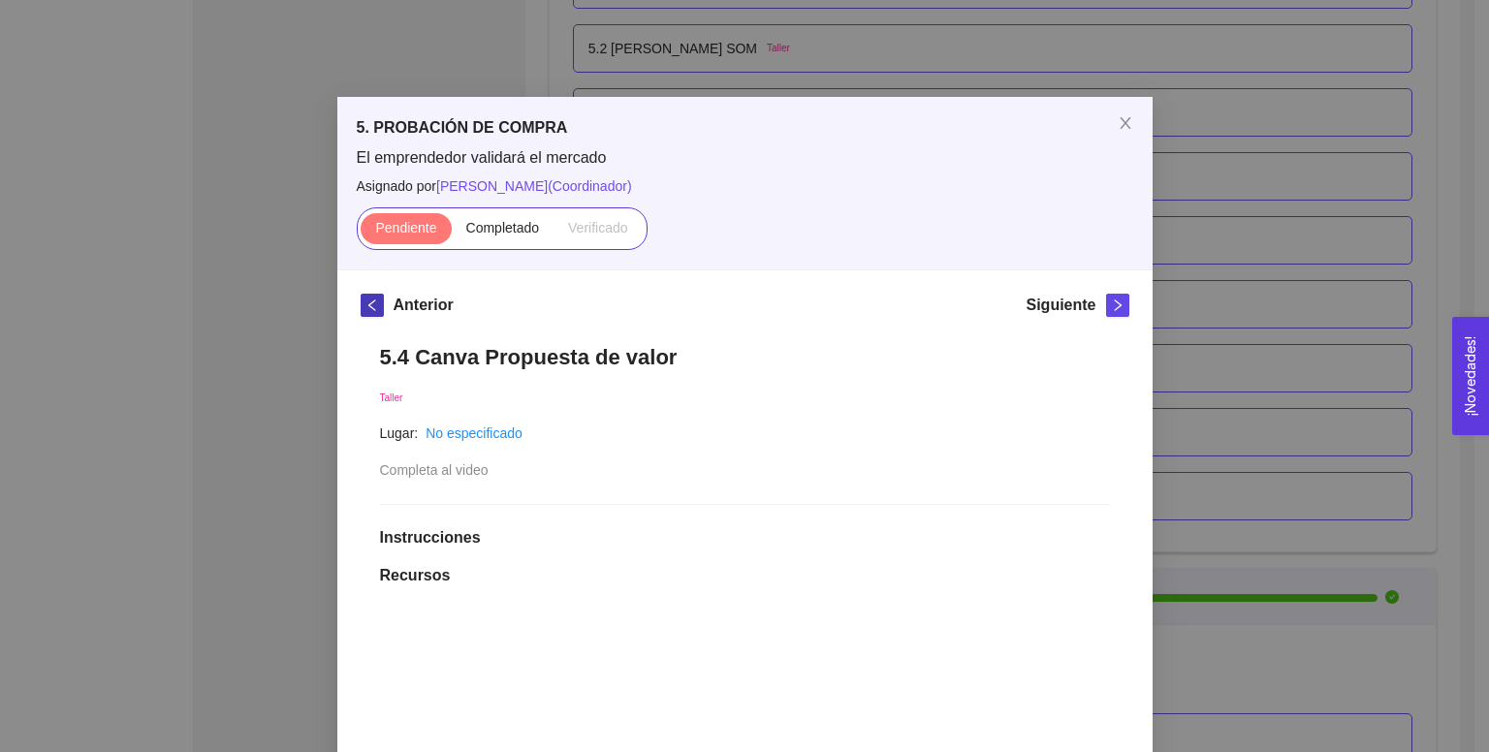
click at [366, 308] on icon "left" at bounding box center [373, 306] width 14 height 14
click at [1122, 128] on icon "close" at bounding box center [1126, 123] width 16 height 16
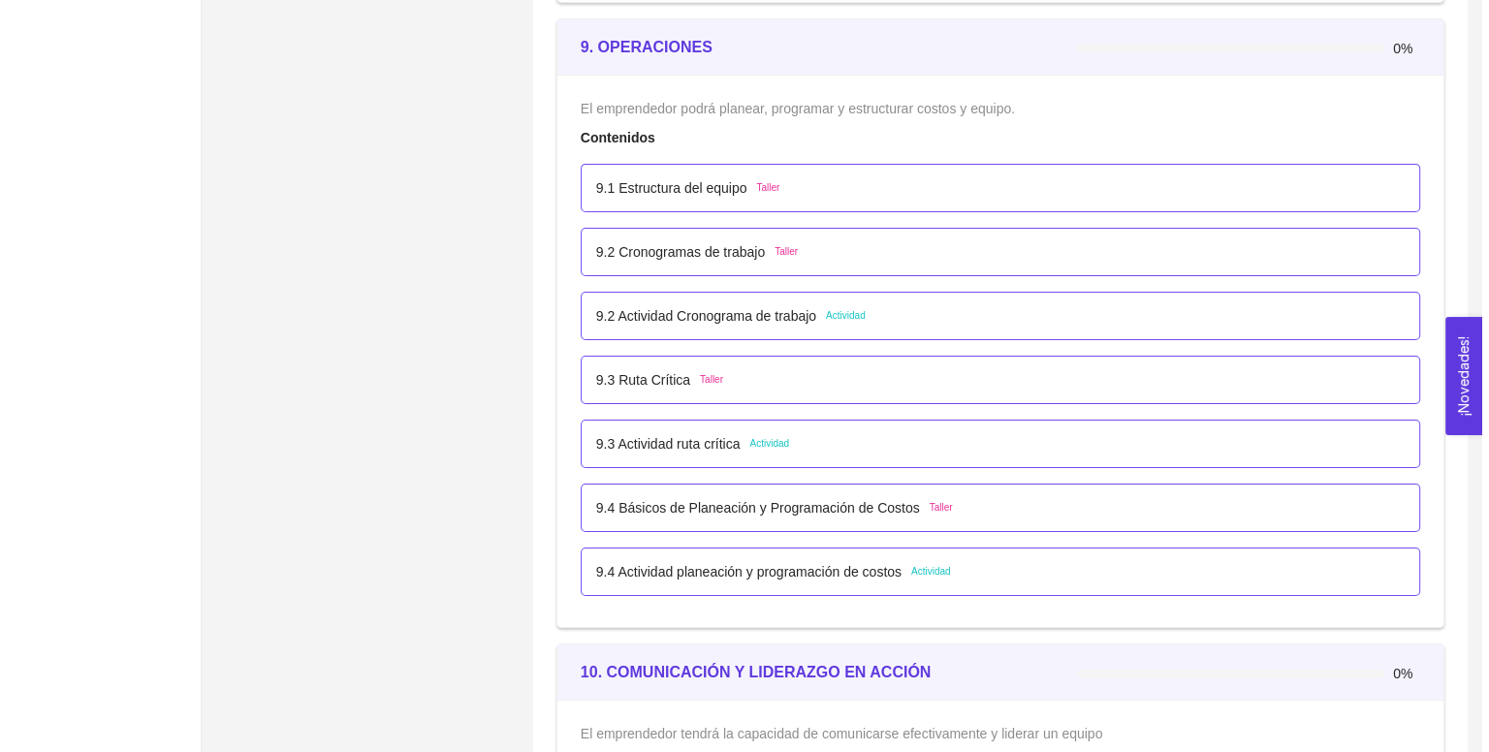
scroll to position [6504, 0]
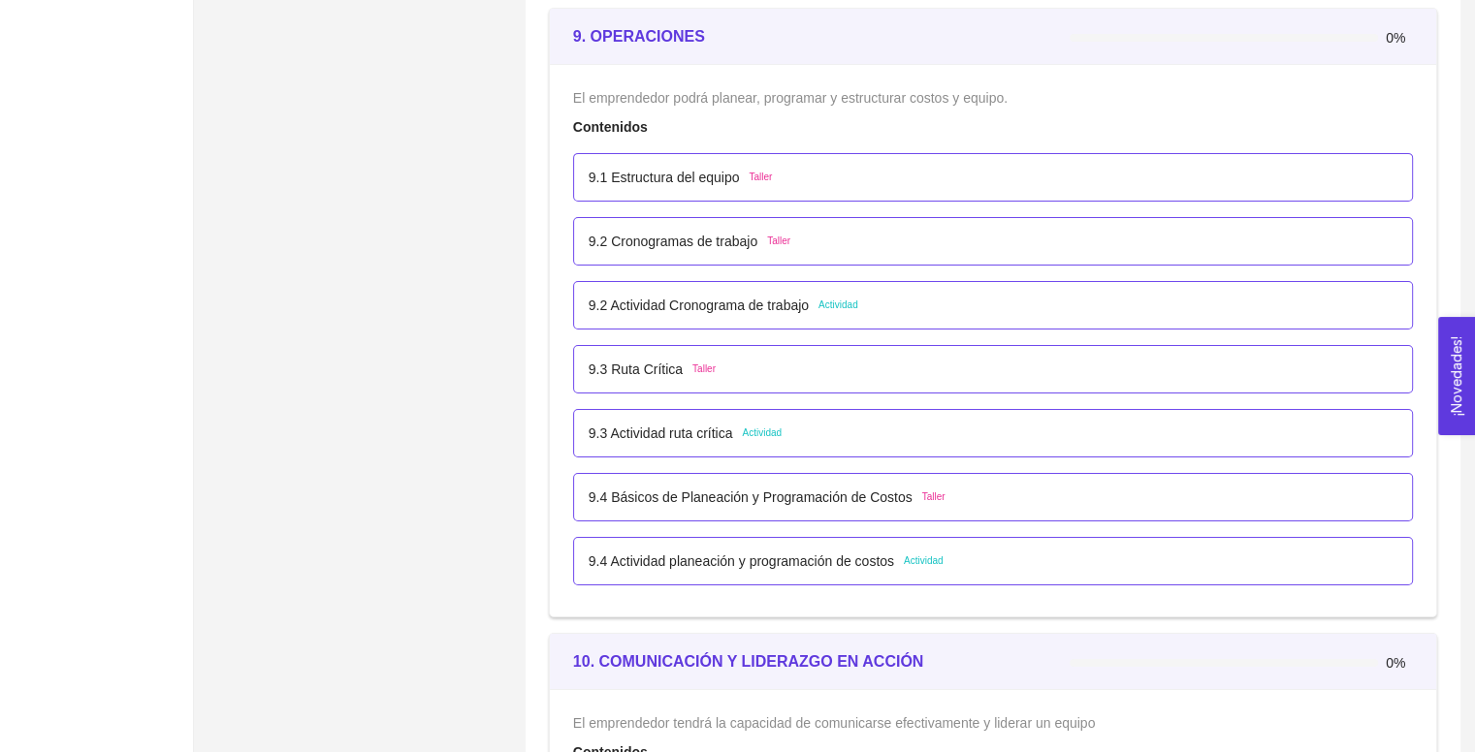
click at [668, 168] on p "9.1 Estructura del equipo" at bounding box center [664, 177] width 151 height 21
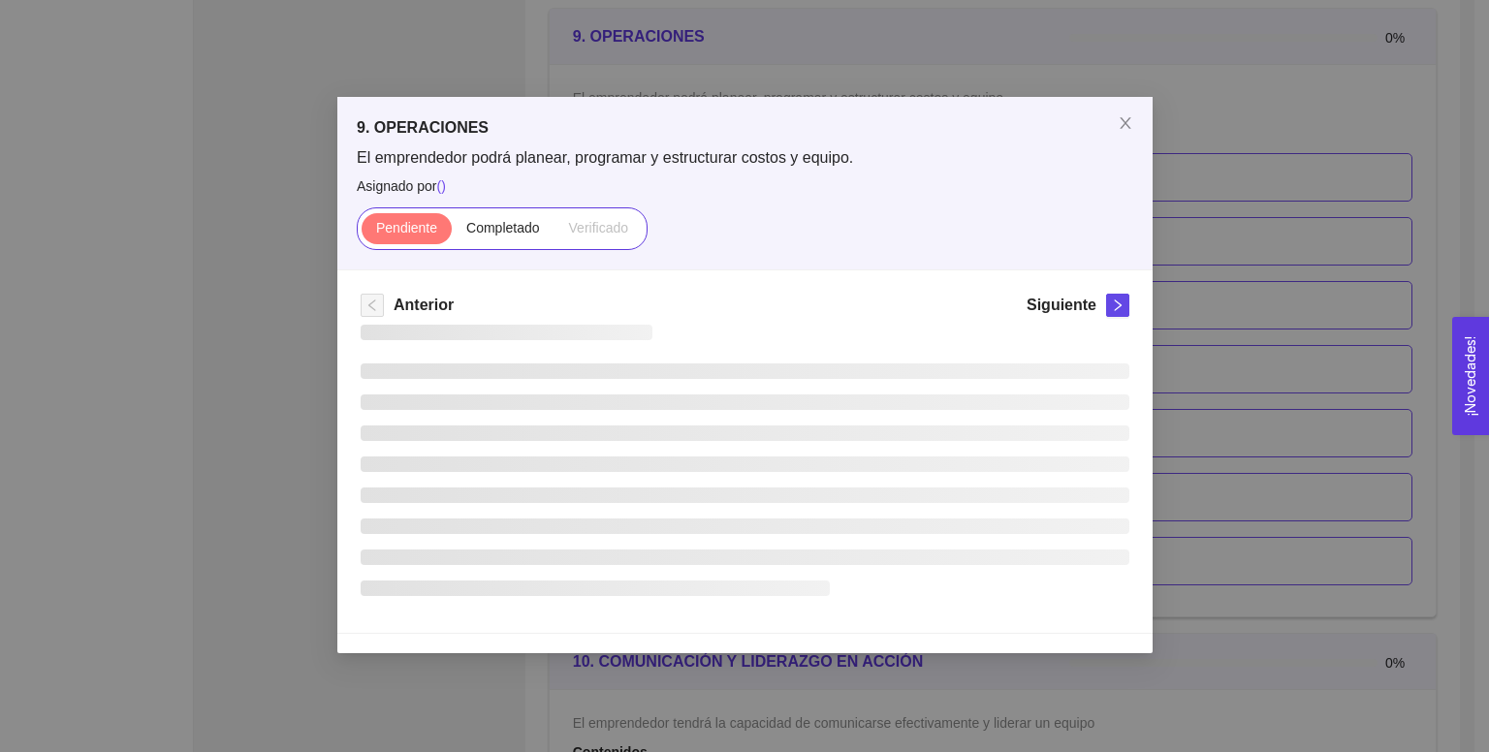
click at [668, 168] on span "El emprendedor podrá planear, programar y estructurar costos y equipo." at bounding box center [745, 157] width 777 height 21
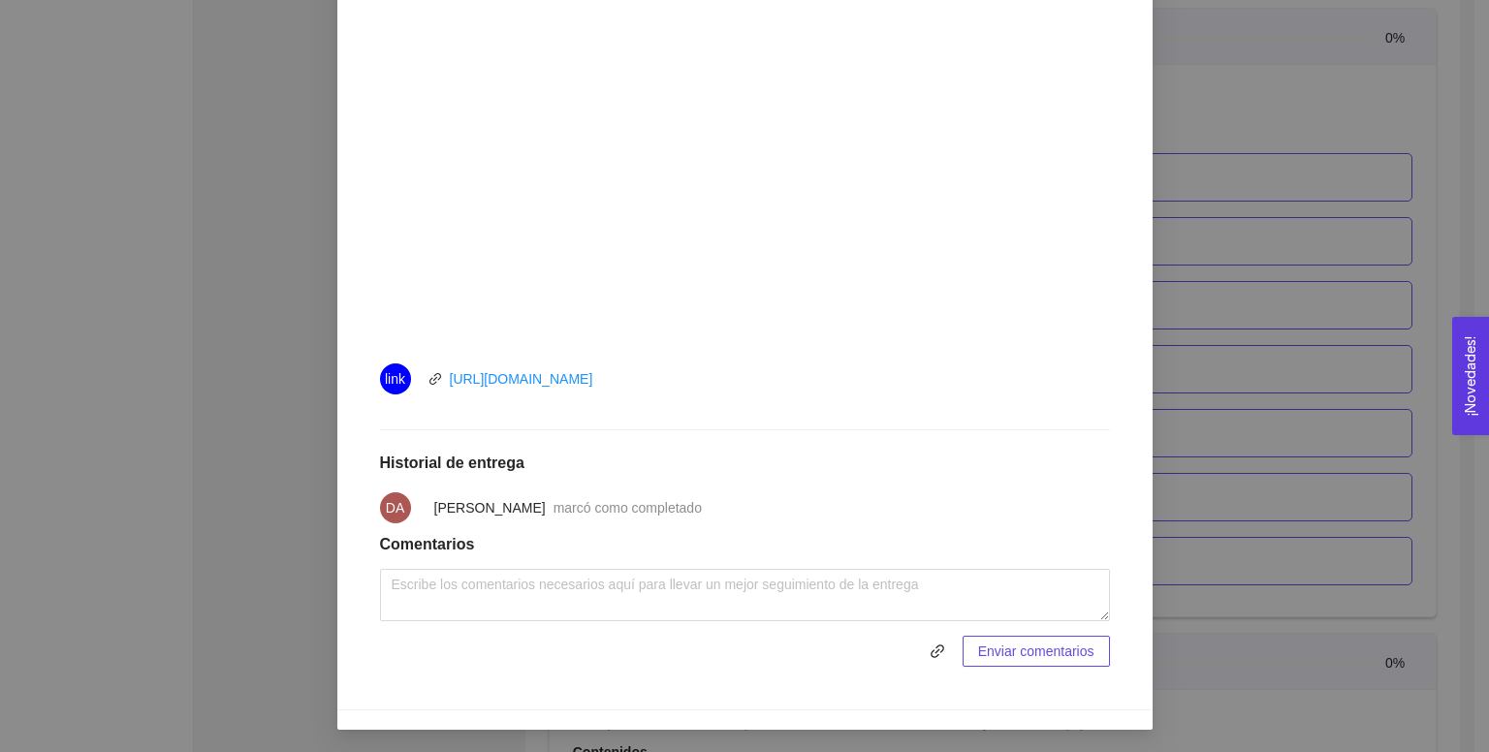
scroll to position [0, 0]
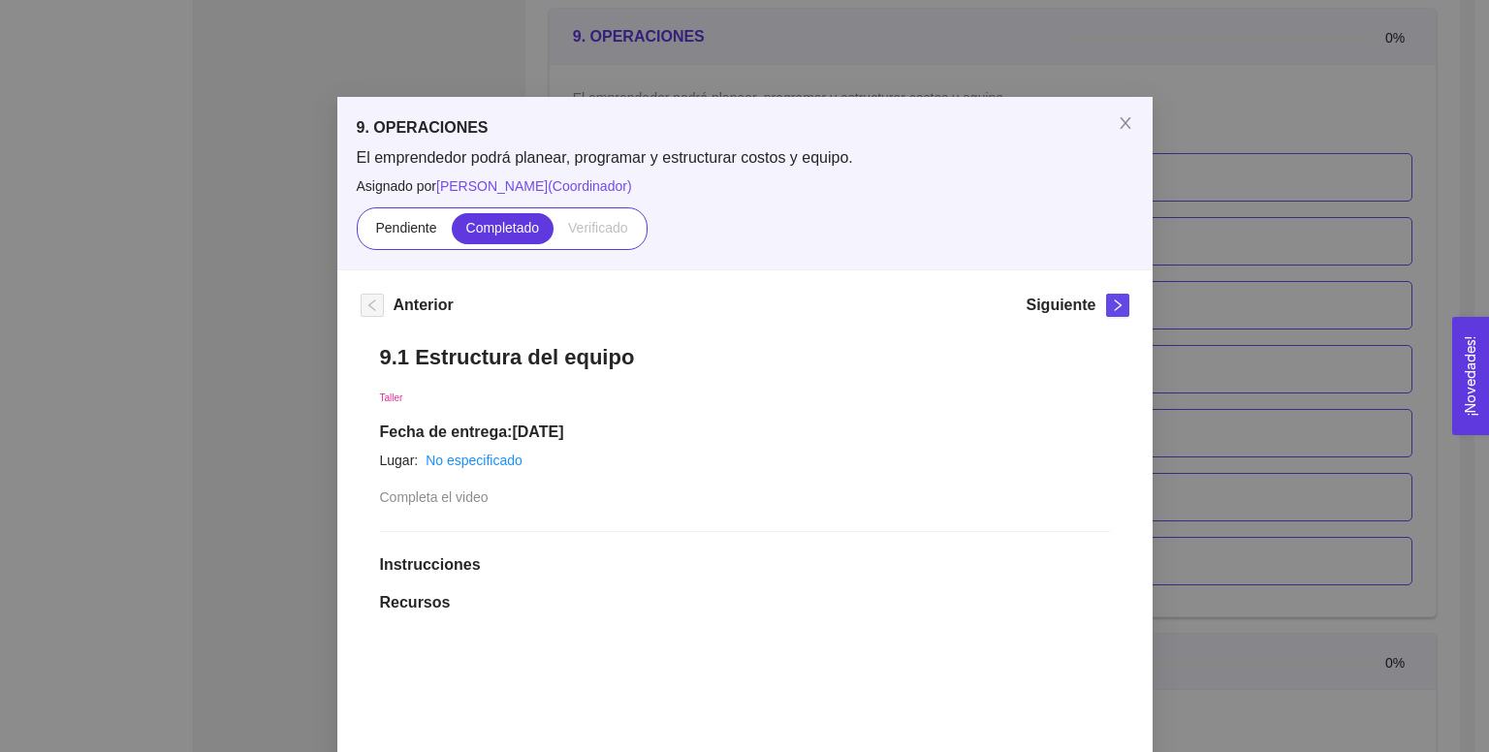
click at [1094, 296] on div "Siguiente" at bounding box center [1077, 309] width 103 height 31
click at [1119, 305] on span "right" at bounding box center [1117, 306] width 21 height 14
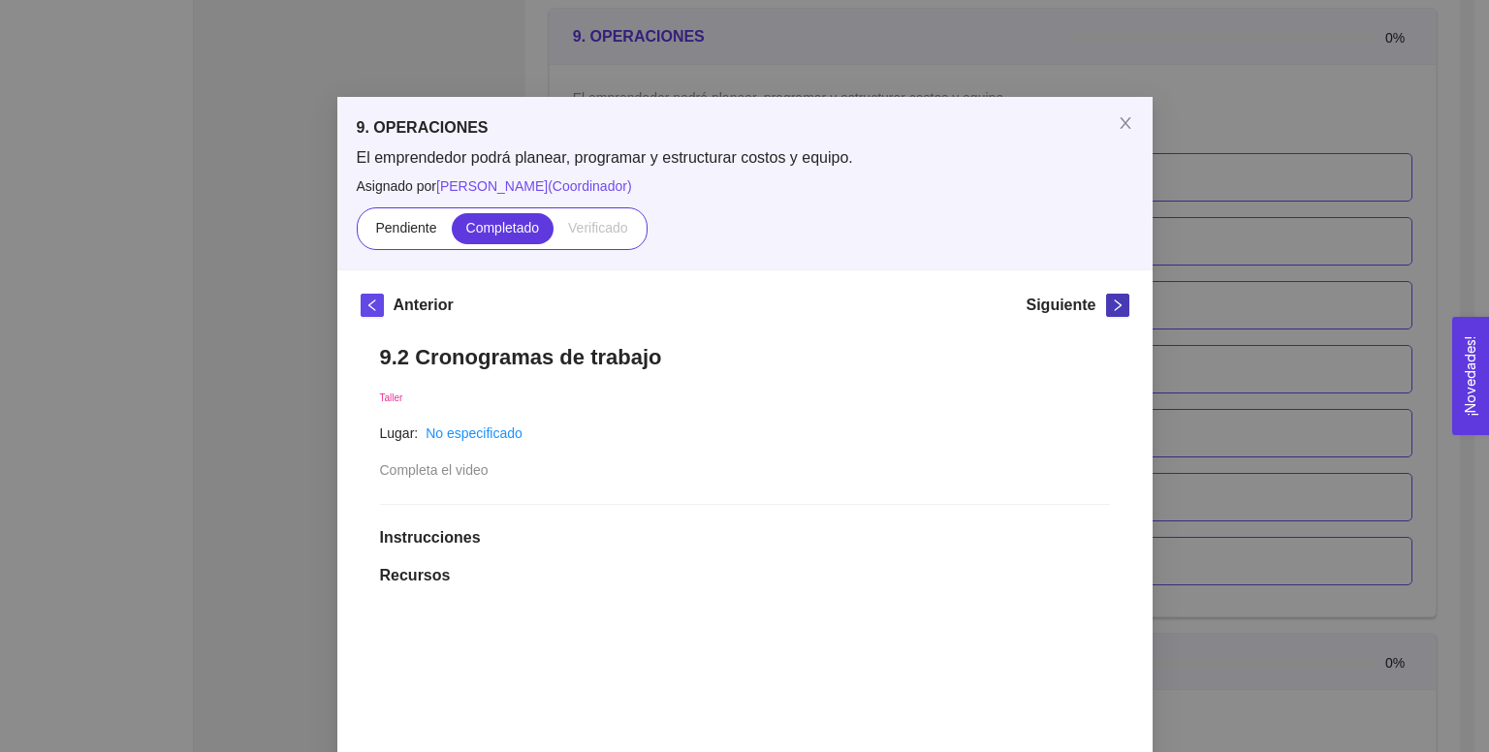
click at [1119, 305] on span "right" at bounding box center [1117, 306] width 21 height 14
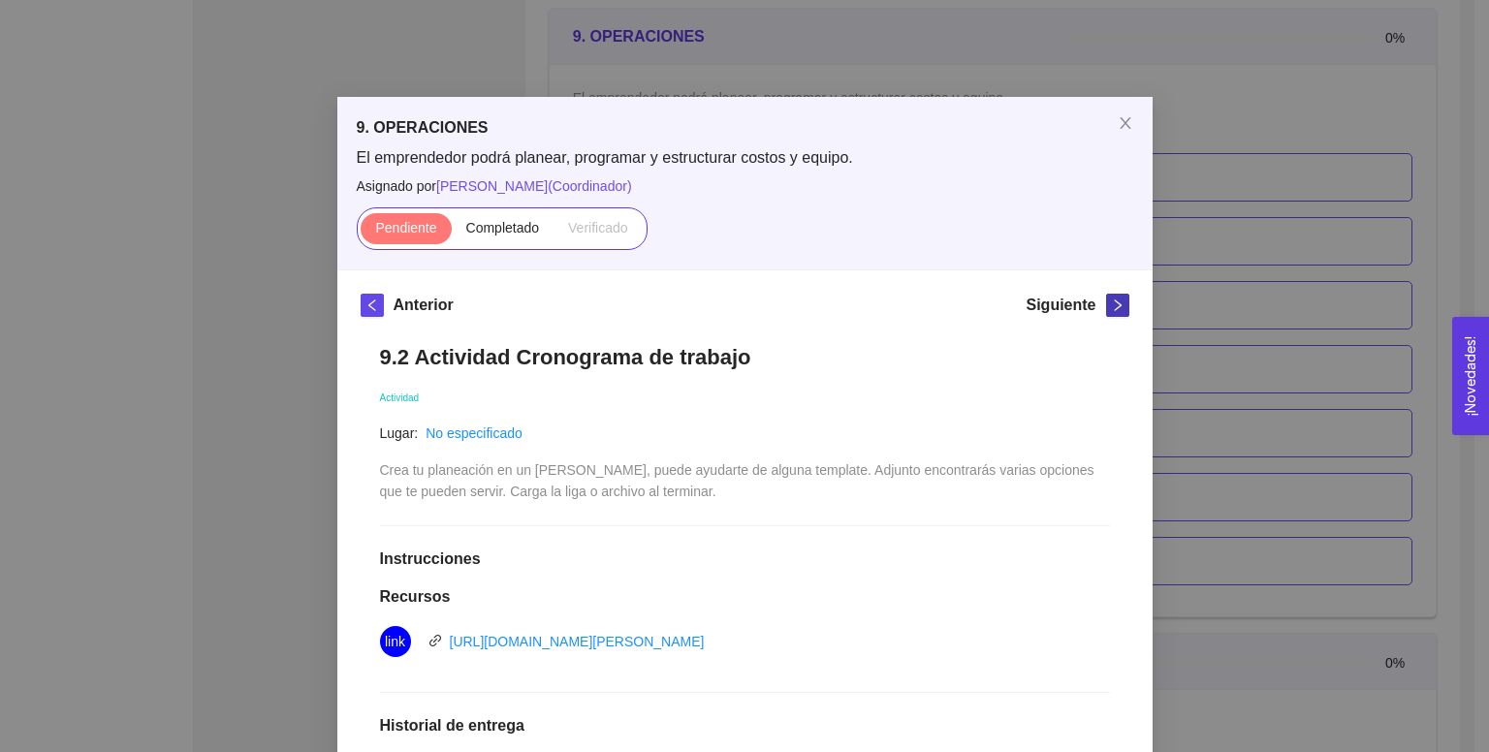
click at [1119, 305] on span "right" at bounding box center [1117, 306] width 21 height 14
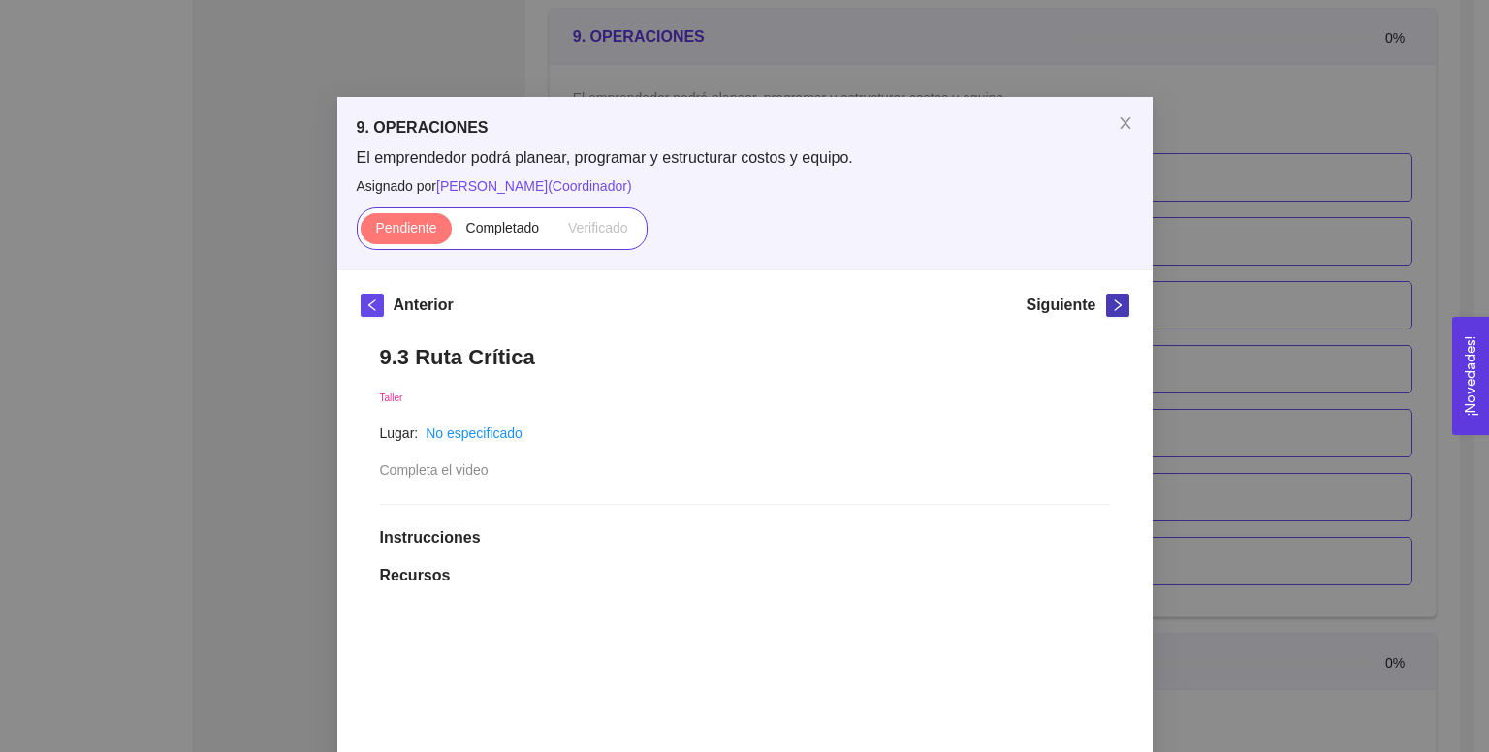
click at [1119, 305] on span "right" at bounding box center [1117, 306] width 21 height 14
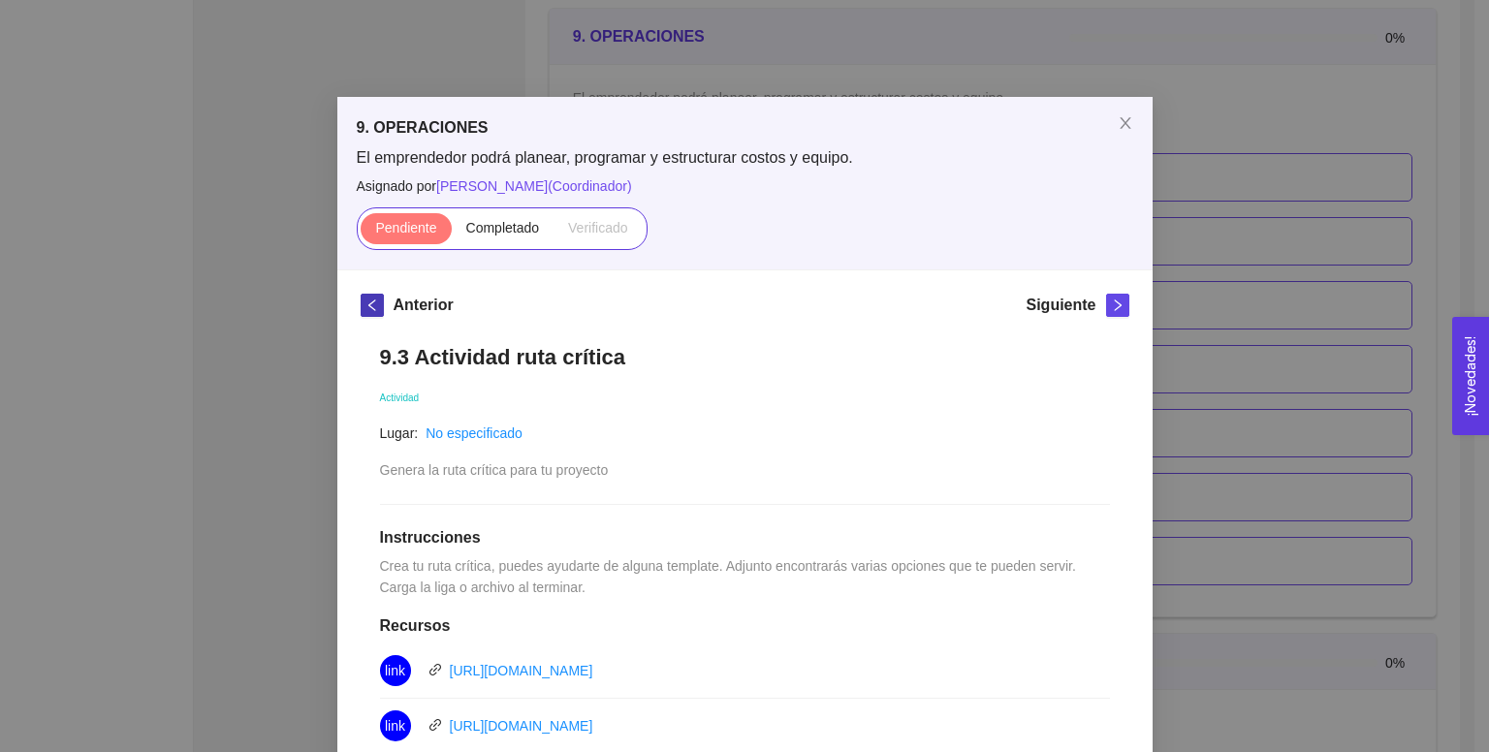
click at [368, 301] on icon "left" at bounding box center [373, 306] width 14 height 14
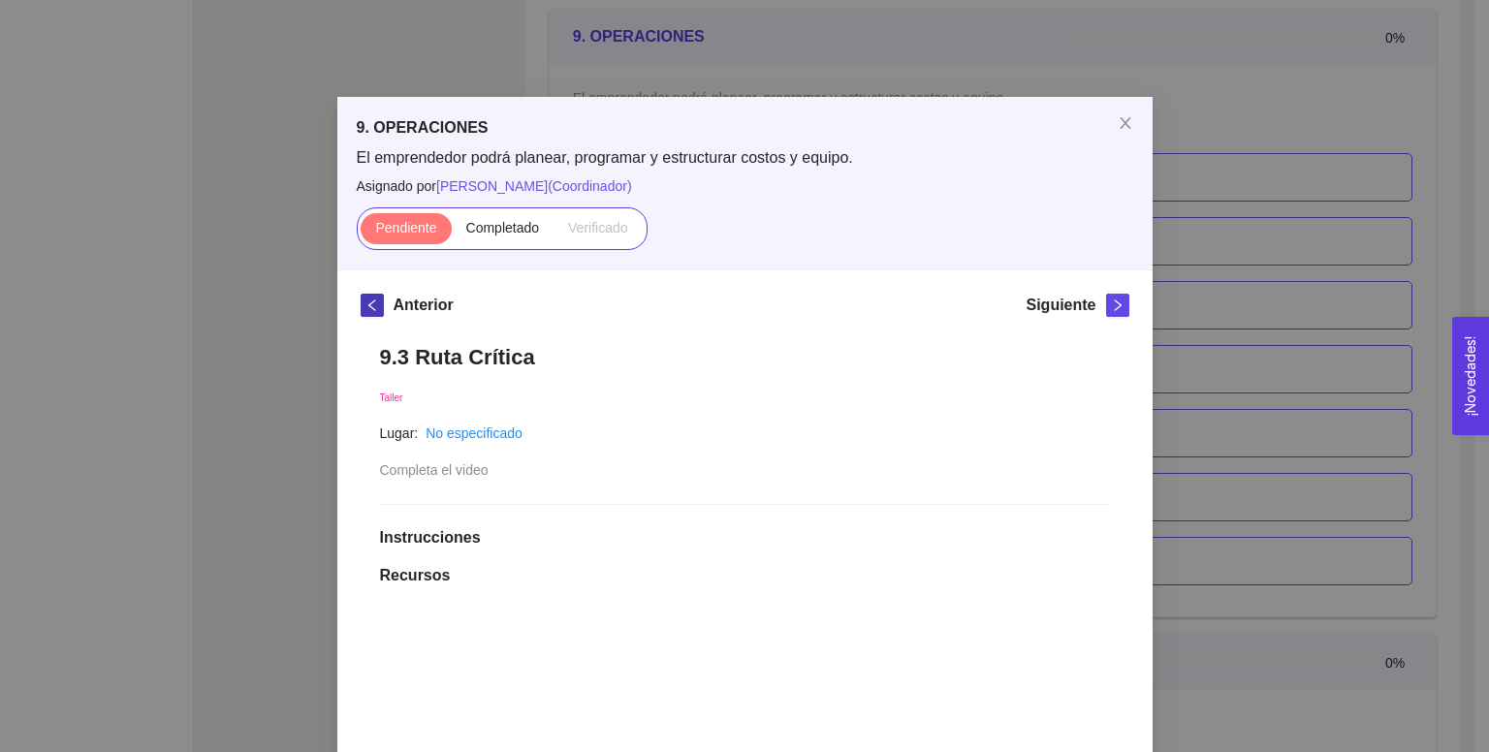
click at [368, 301] on icon "left" at bounding box center [373, 306] width 14 height 14
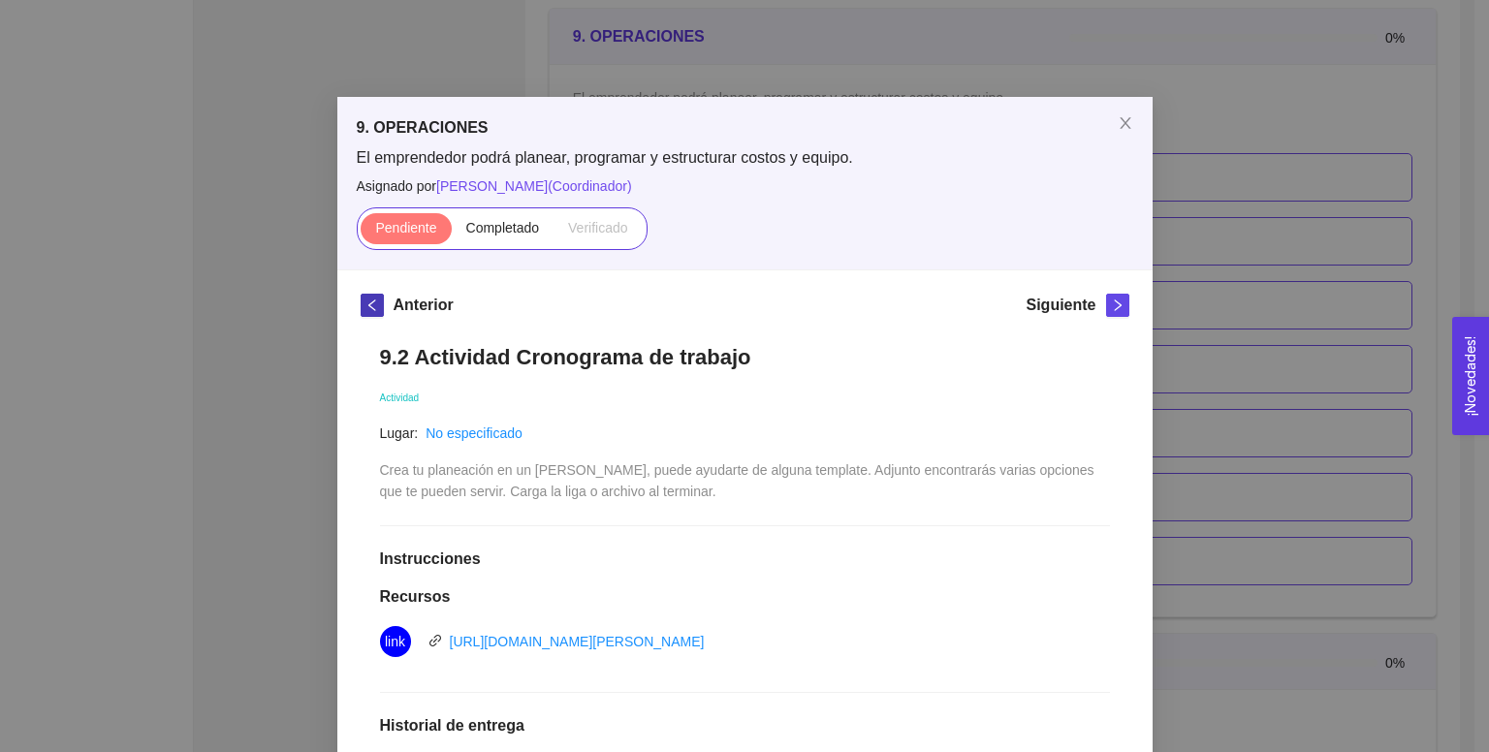
click at [366, 303] on icon "left" at bounding box center [373, 306] width 14 height 14
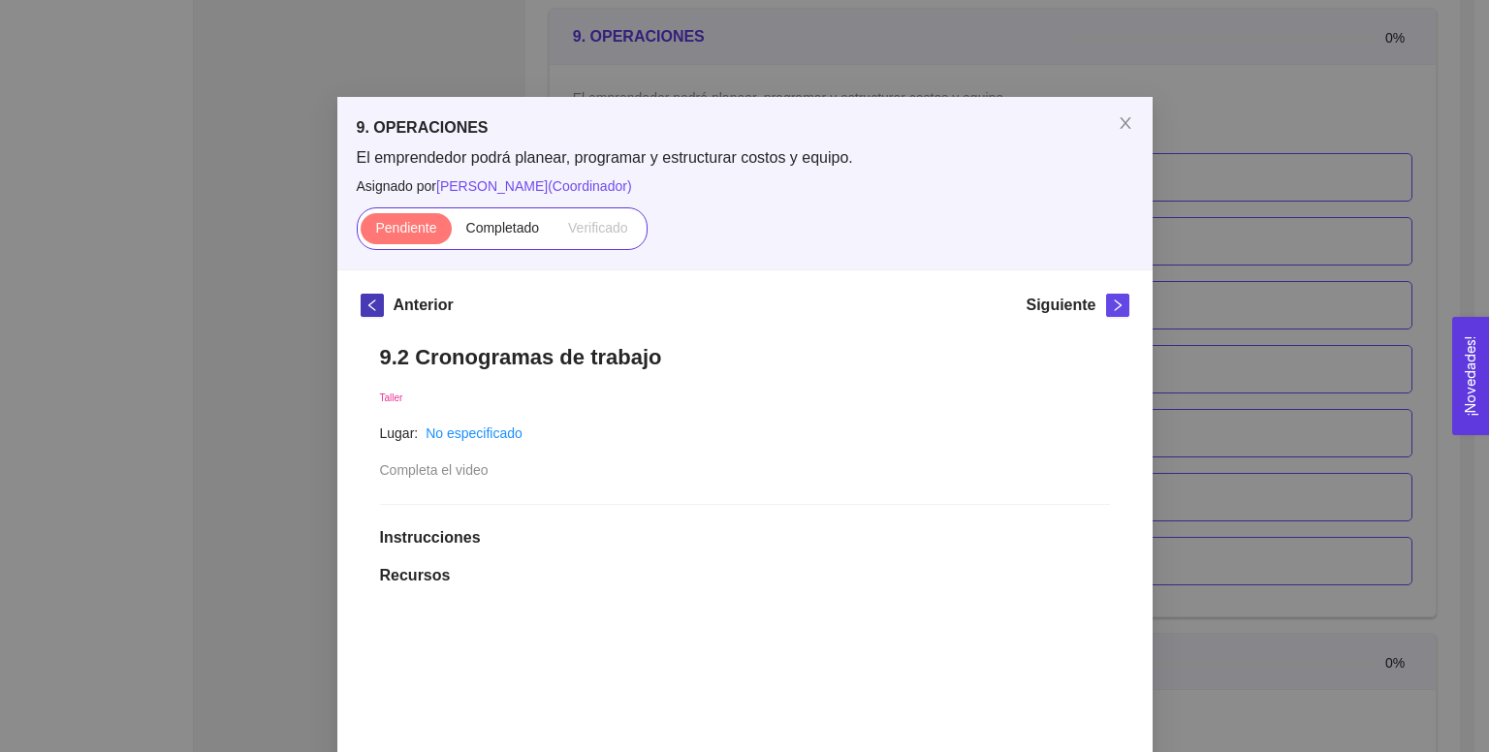
click at [366, 307] on icon "left" at bounding box center [373, 306] width 14 height 14
click at [1102, 115] on span "Close" at bounding box center [1126, 124] width 54 height 54
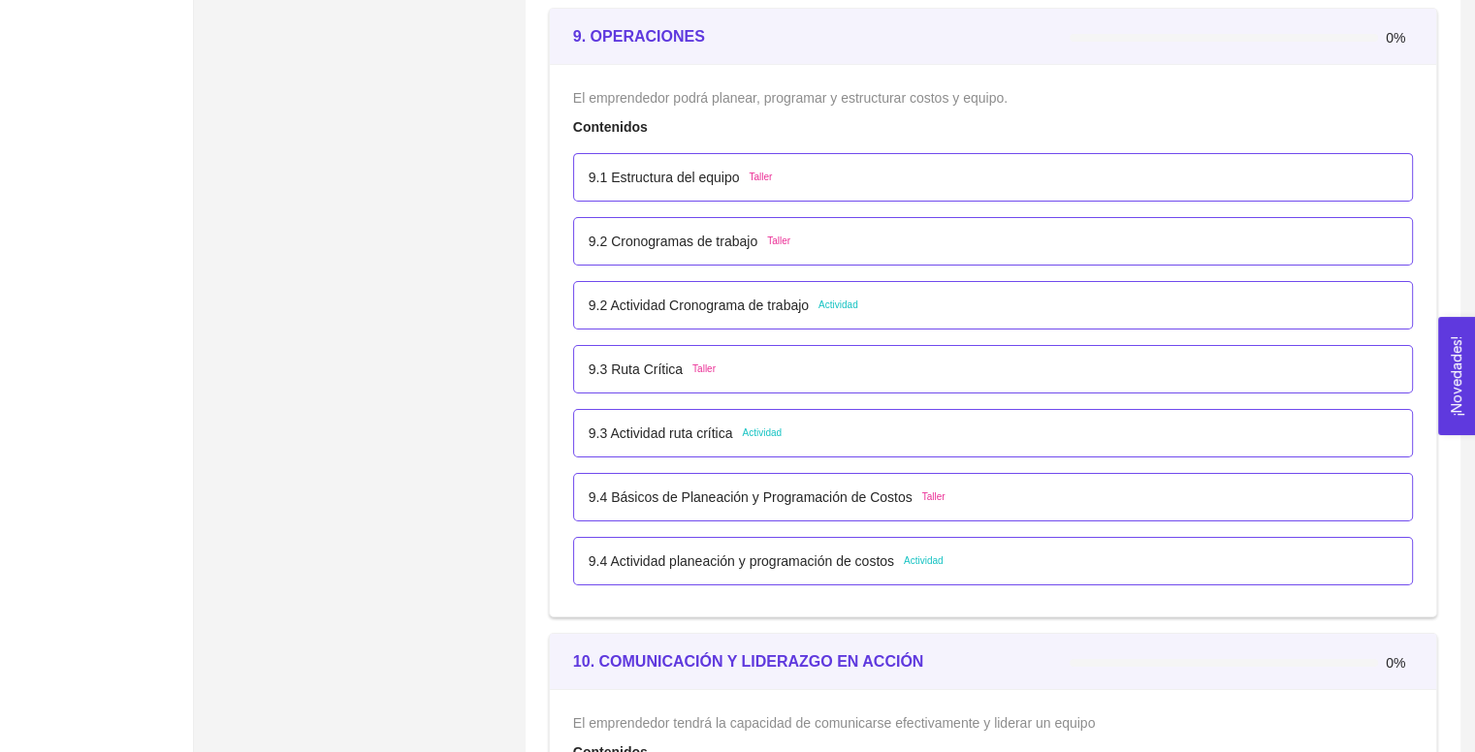
click at [744, 311] on div "9.2 Actividad Cronograma de trabajo Actividad" at bounding box center [993, 305] width 840 height 48
click at [740, 303] on p "9.2 Actividad Cronograma de trabajo" at bounding box center [699, 305] width 220 height 21
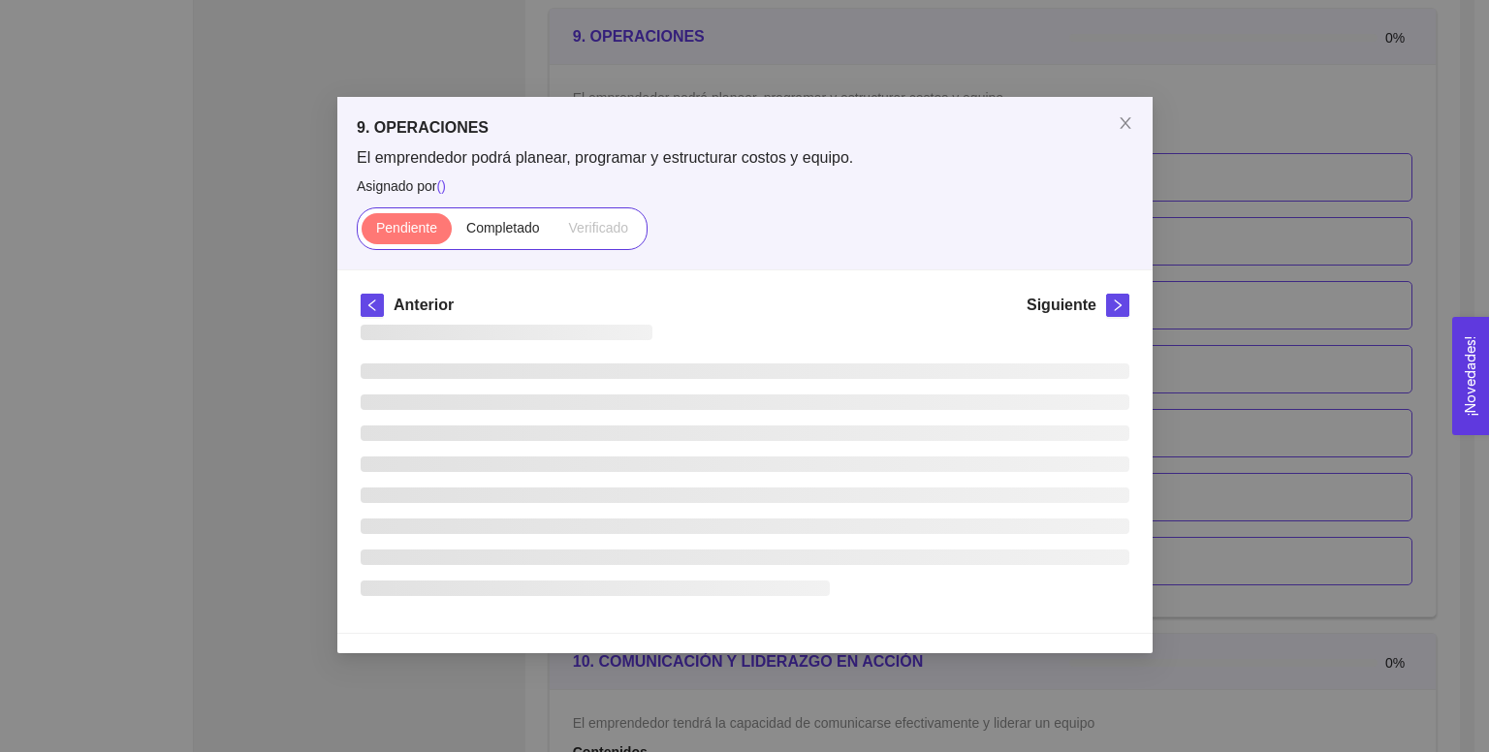
click at [740, 303] on div "Anterior Siguiente" at bounding box center [745, 309] width 769 height 31
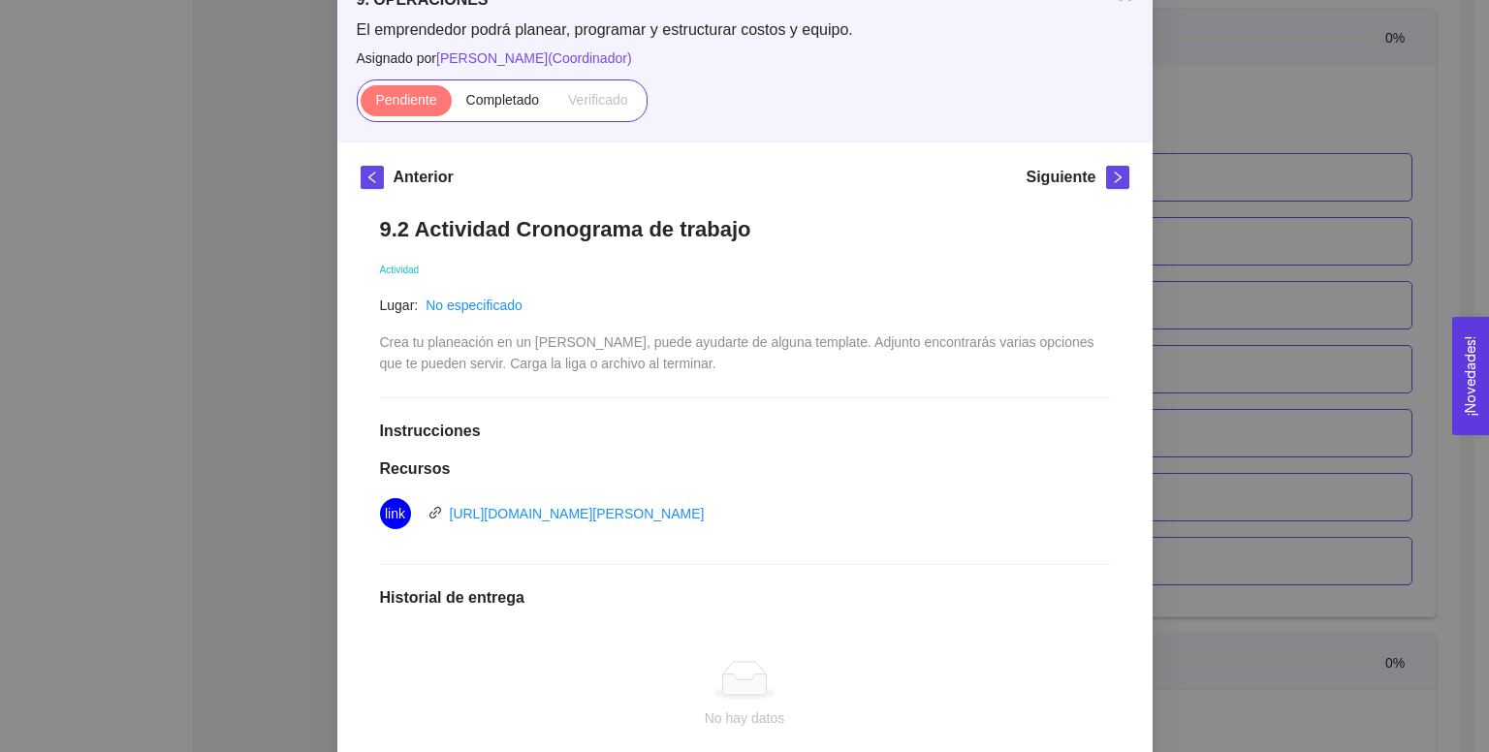
scroll to position [130, 0]
click at [631, 520] on div "[URL][DOMAIN_NAME][PERSON_NAME]" at bounding box center [577, 511] width 255 height 21
click at [628, 515] on link "[URL][DOMAIN_NAME][PERSON_NAME]" at bounding box center [577, 512] width 255 height 16
